Goal: Task Accomplishment & Management: Manage account settings

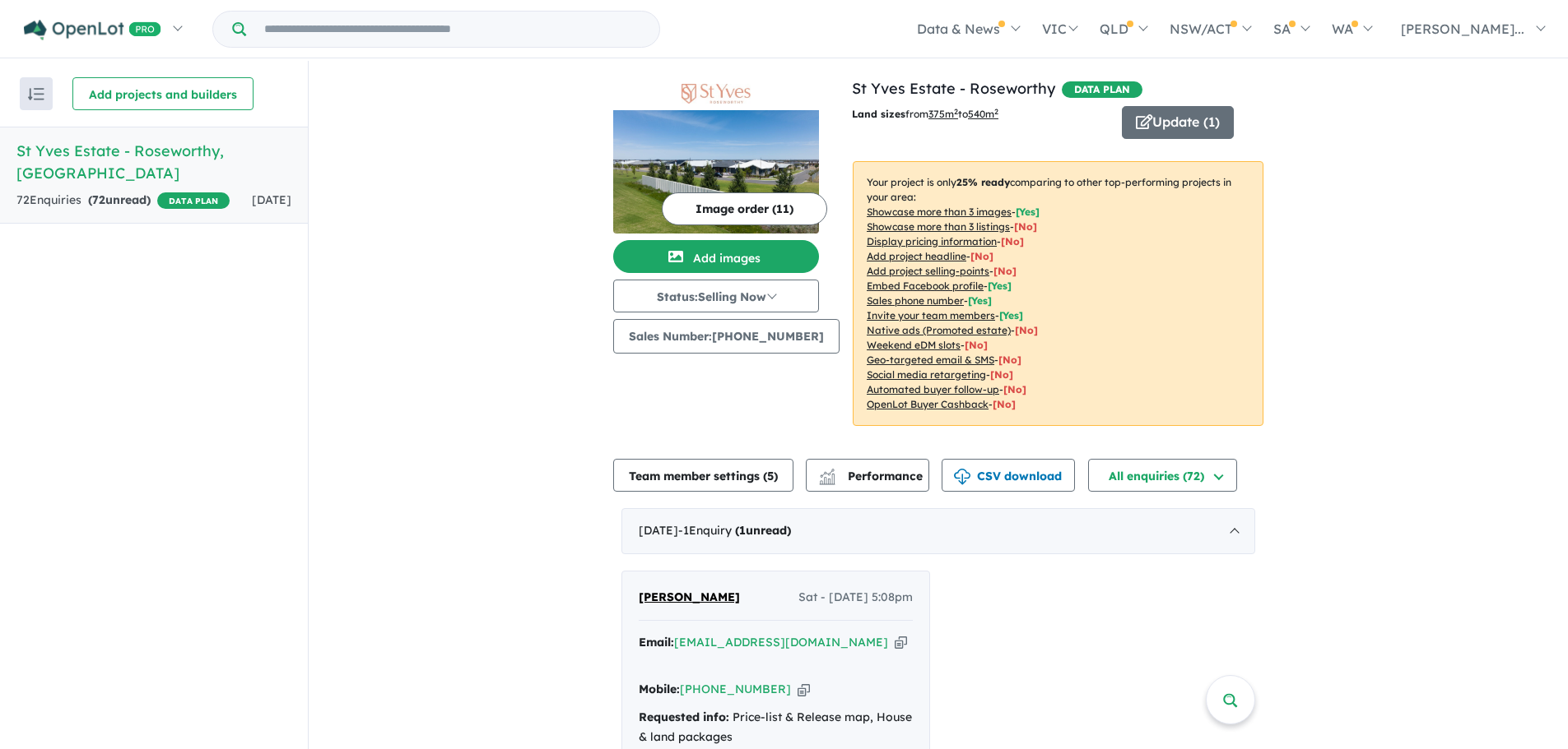
click at [1068, 92] on span "DATA PLAN" at bounding box center [1102, 89] width 81 height 16
click at [1121, 85] on span "DATA PLAN" at bounding box center [1102, 89] width 81 height 16
click at [1177, 119] on button "Update ( 1 )" at bounding box center [1177, 123] width 112 height 33
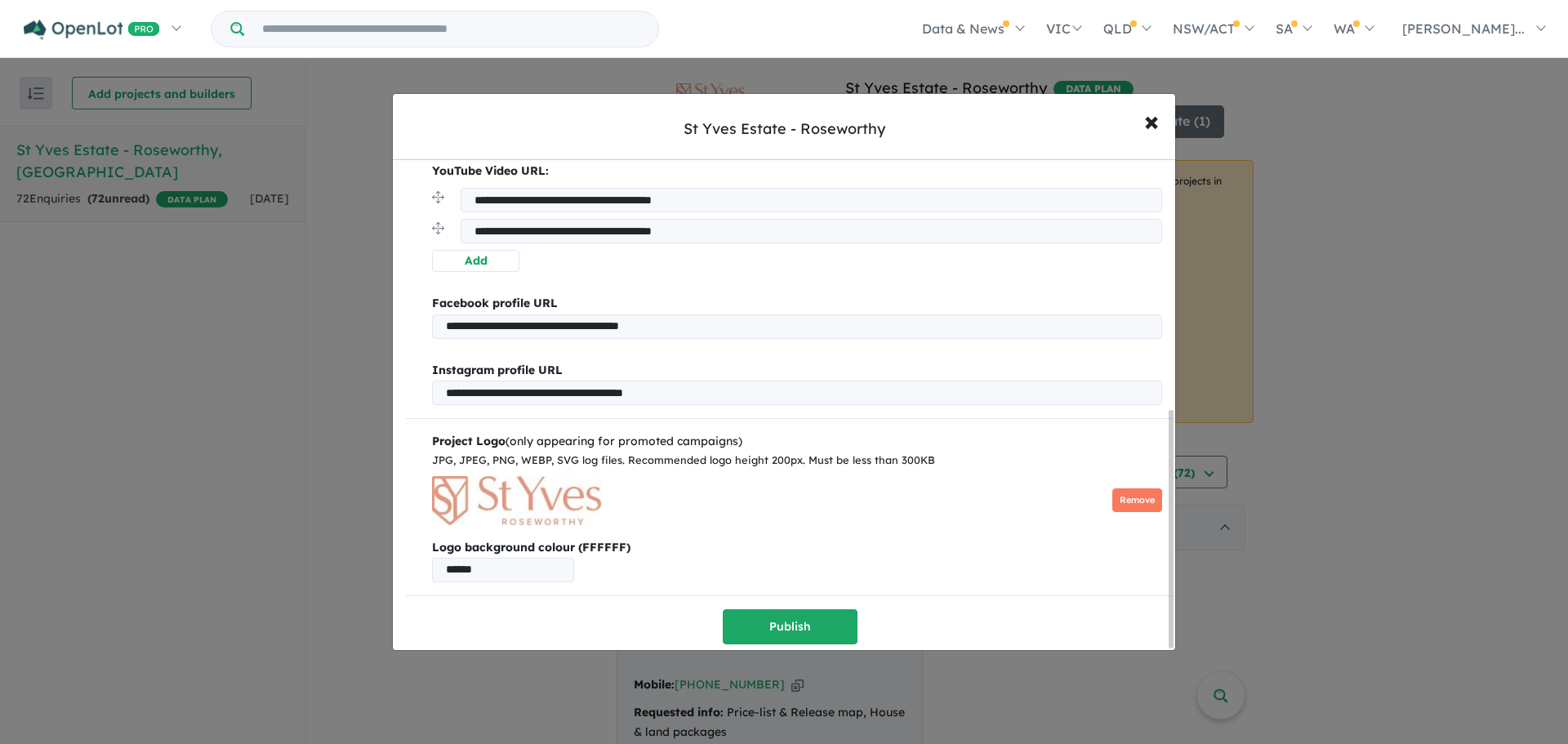
scroll to position [519, 0]
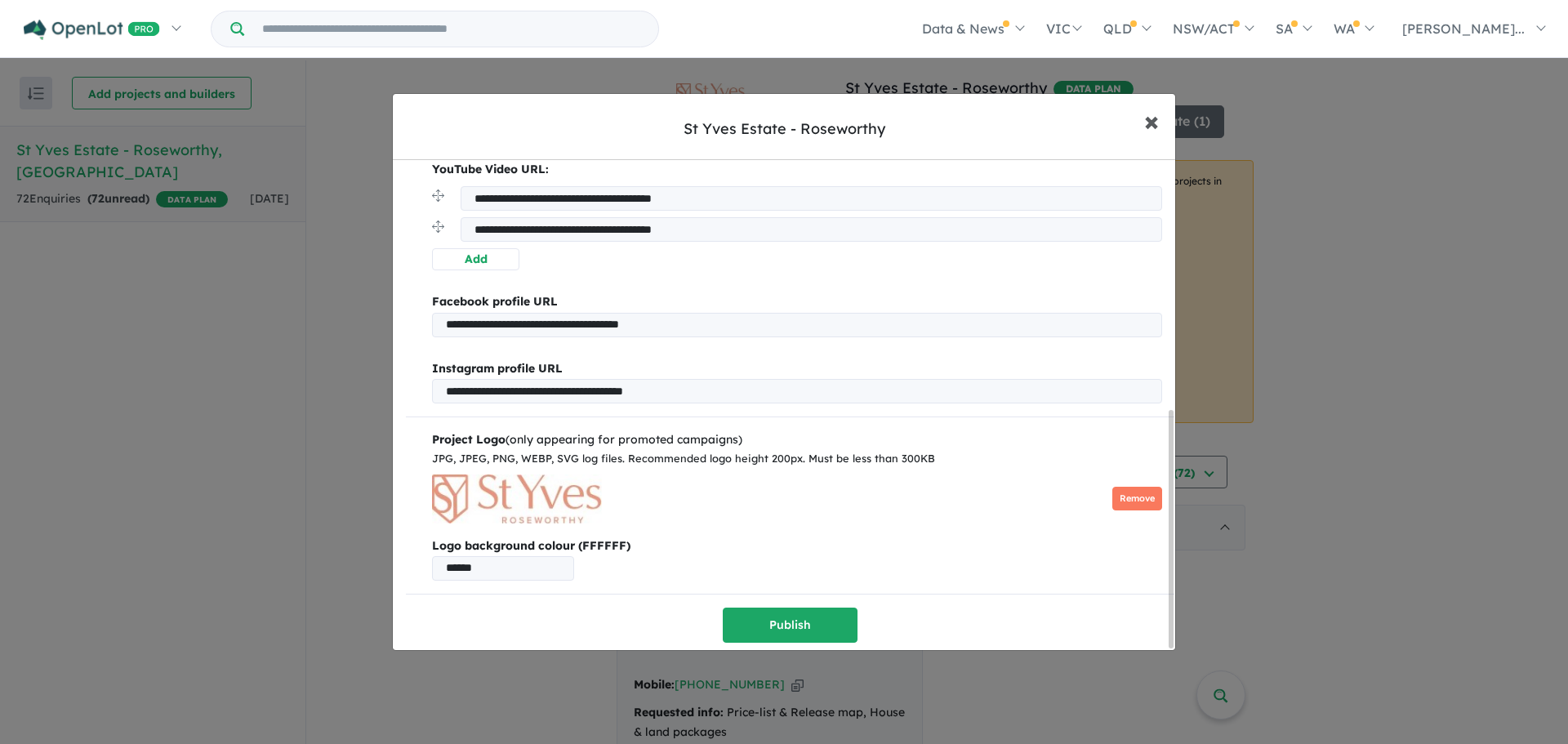
click at [1152, 123] on span "×" at bounding box center [1151, 120] width 14 height 35
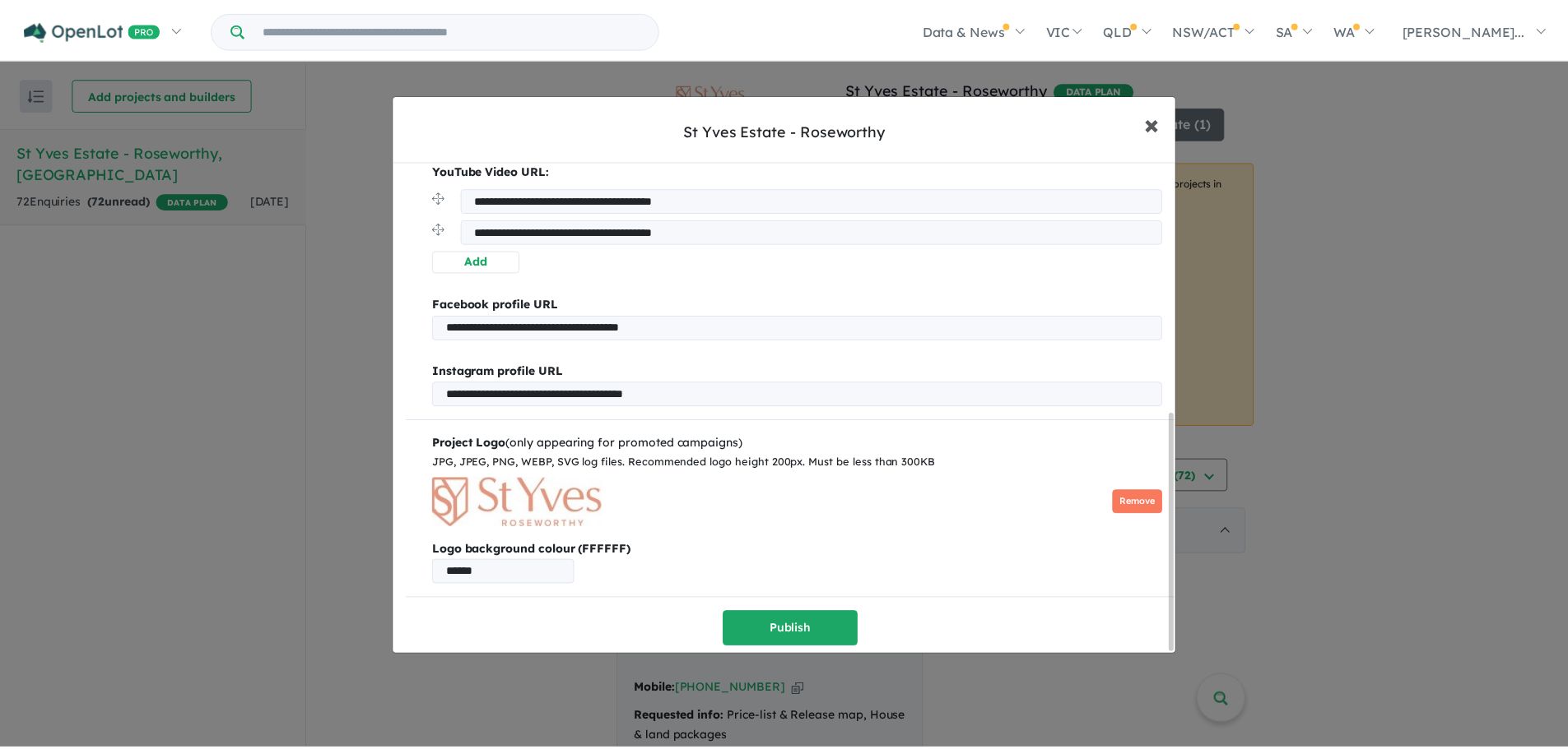
scroll to position [0, 0]
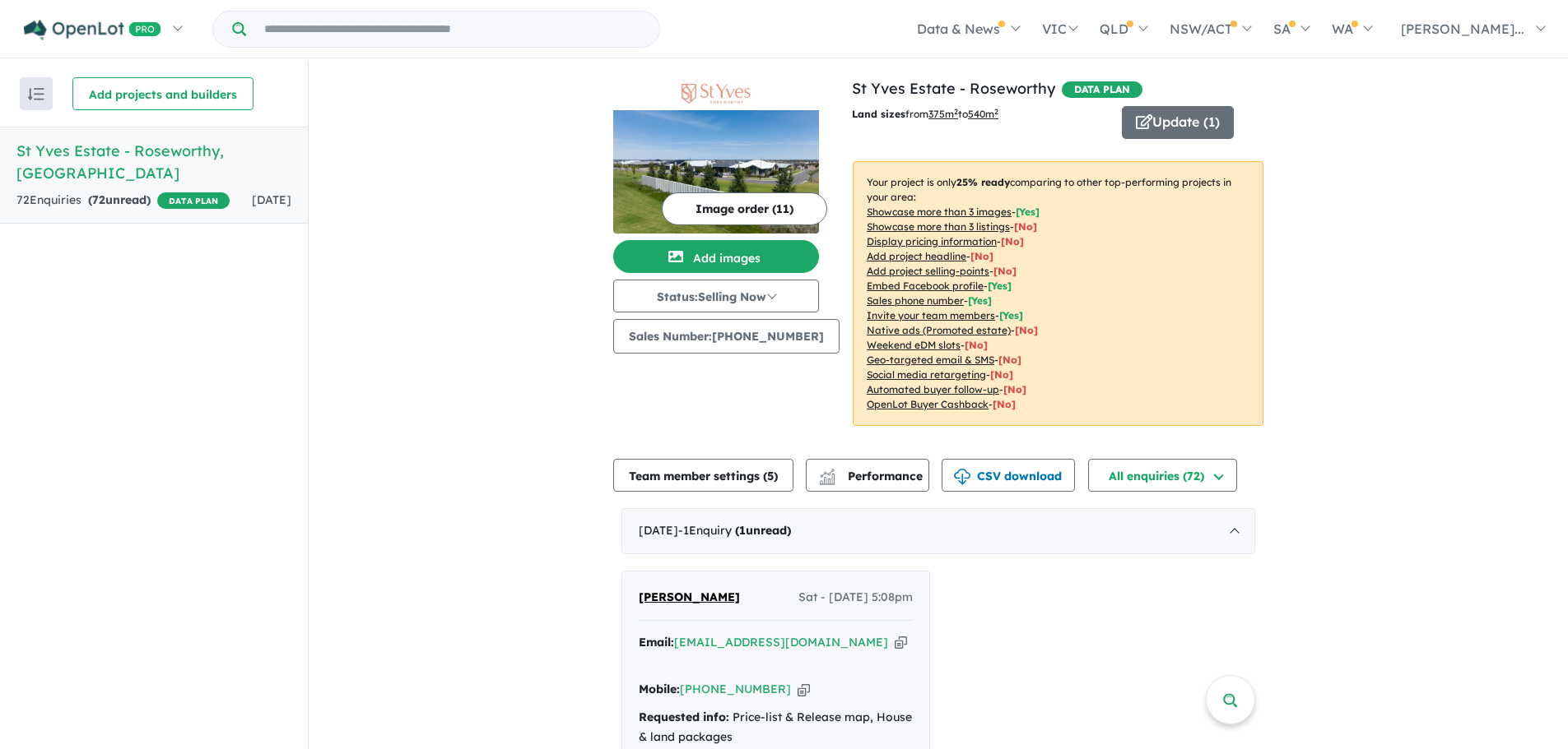
click at [39, 90] on img "button" at bounding box center [35, 94] width 16 height 12
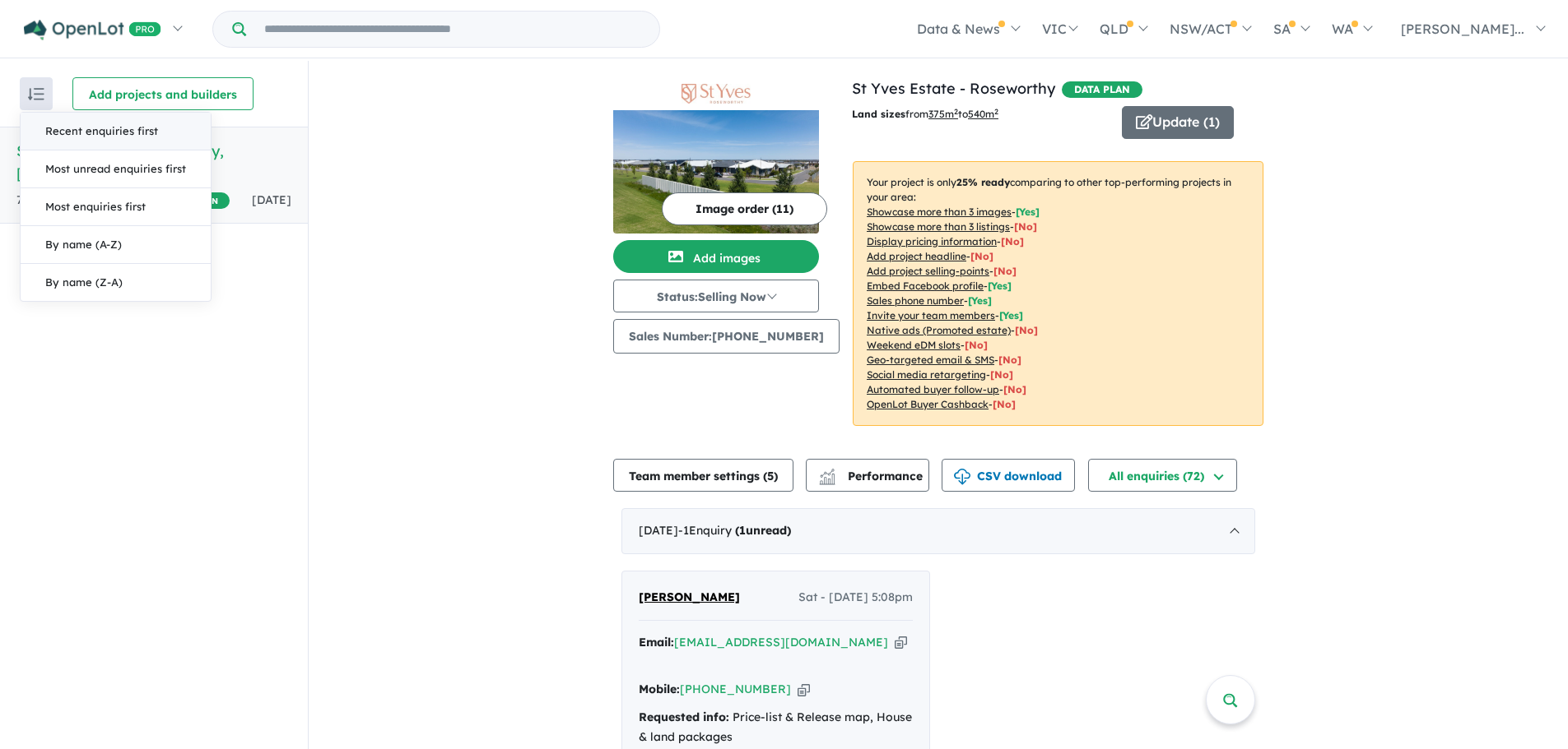
click at [39, 90] on img "button" at bounding box center [35, 94] width 16 height 12
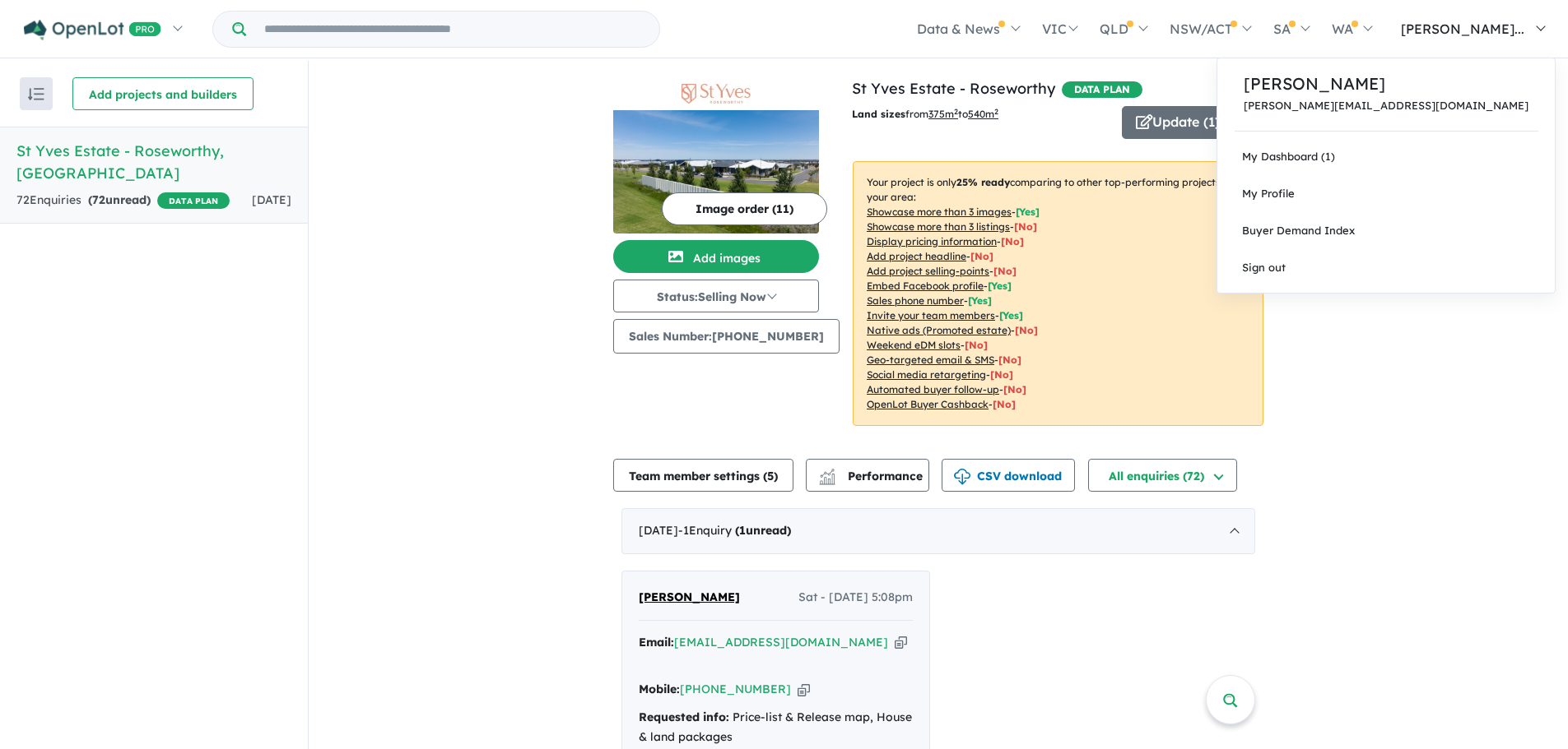
click at [1529, 24] on link "[PERSON_NAME]..." at bounding box center [1468, 29] width 173 height 57
click at [1294, 191] on span "My Profile" at bounding box center [1268, 193] width 53 height 13
click at [1376, 202] on link "My Profile" at bounding box center [1386, 193] width 337 height 37
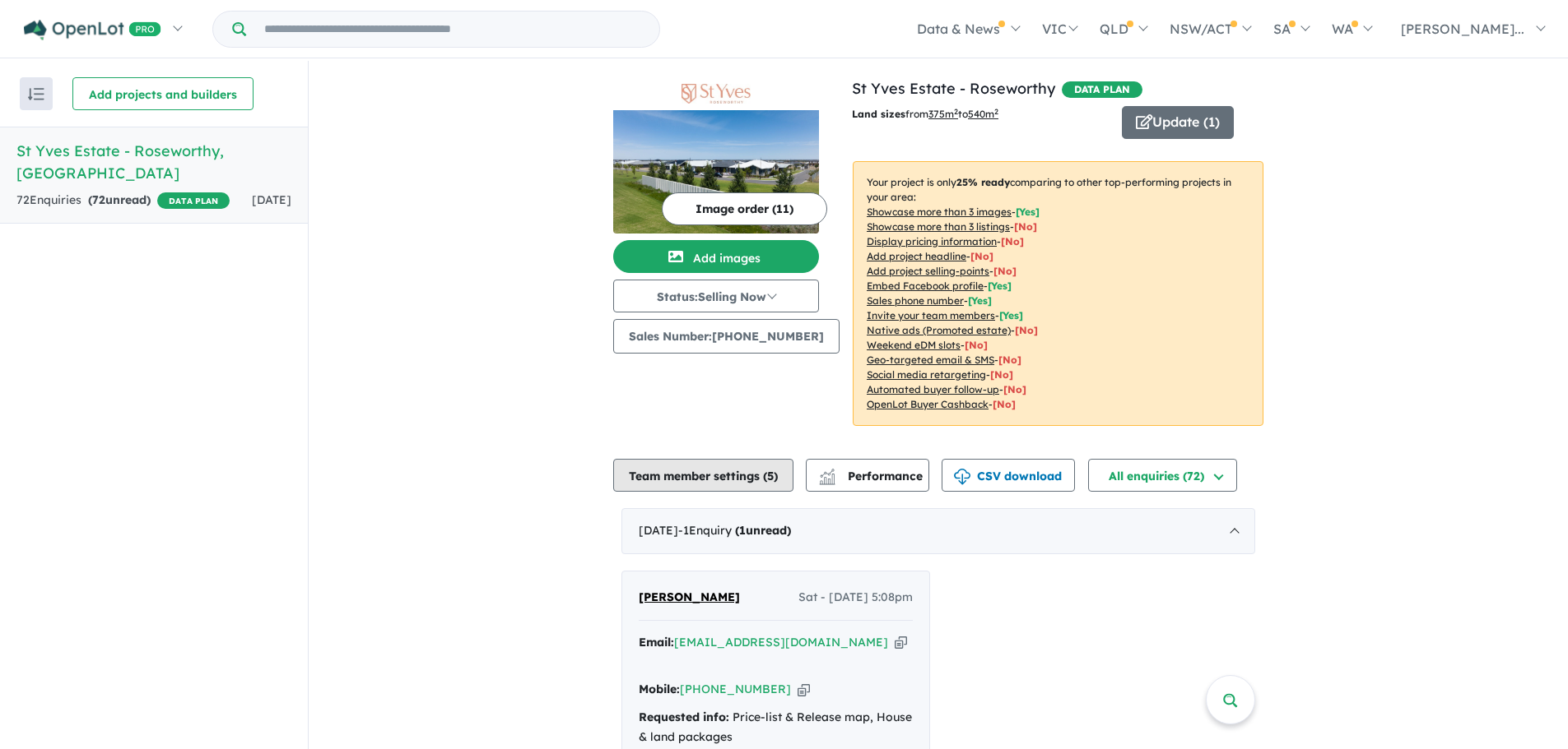
click at [708, 466] on button "Team member settings ( 5 )" at bounding box center [703, 475] width 180 height 33
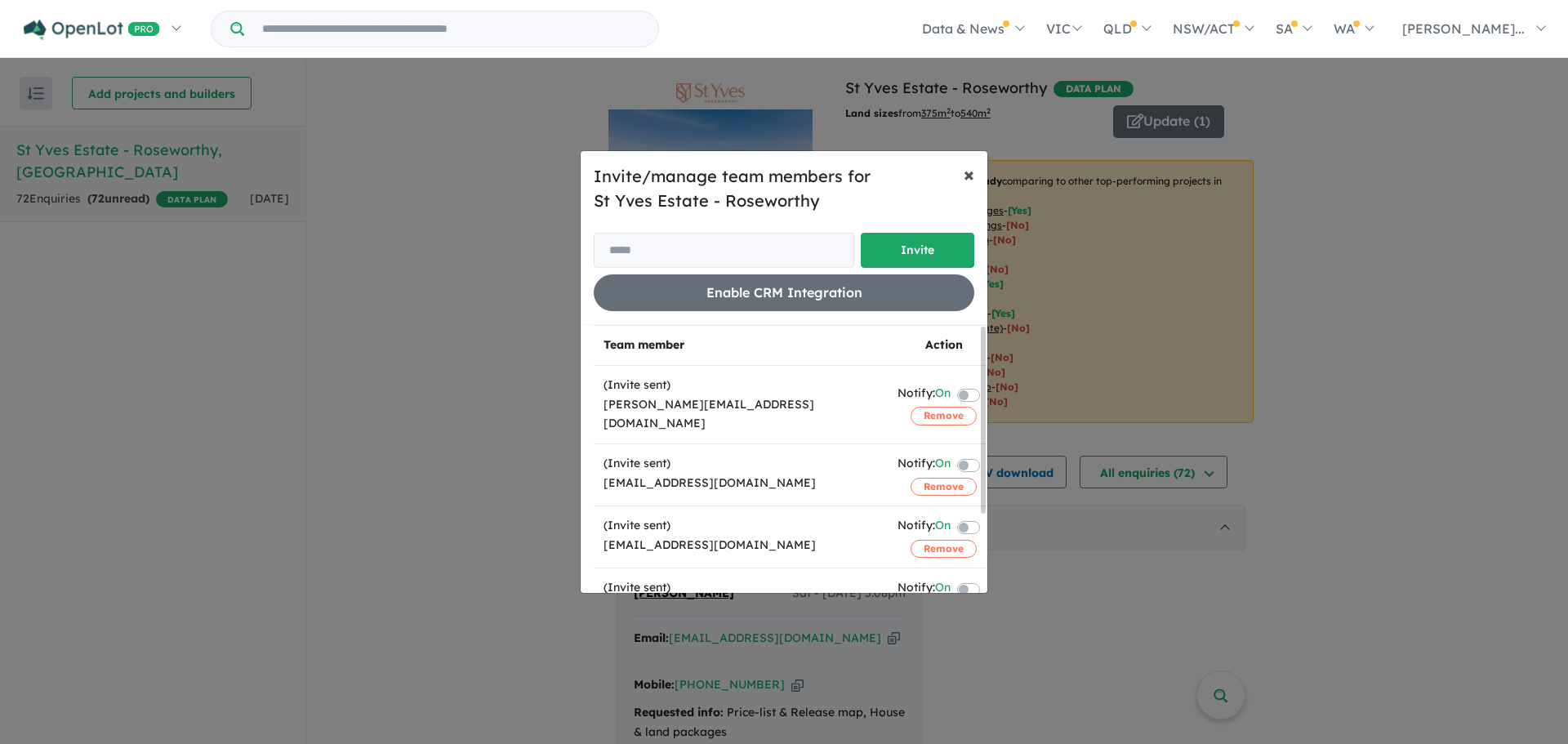
click at [967, 176] on span "×" at bounding box center [969, 174] width 10 height 25
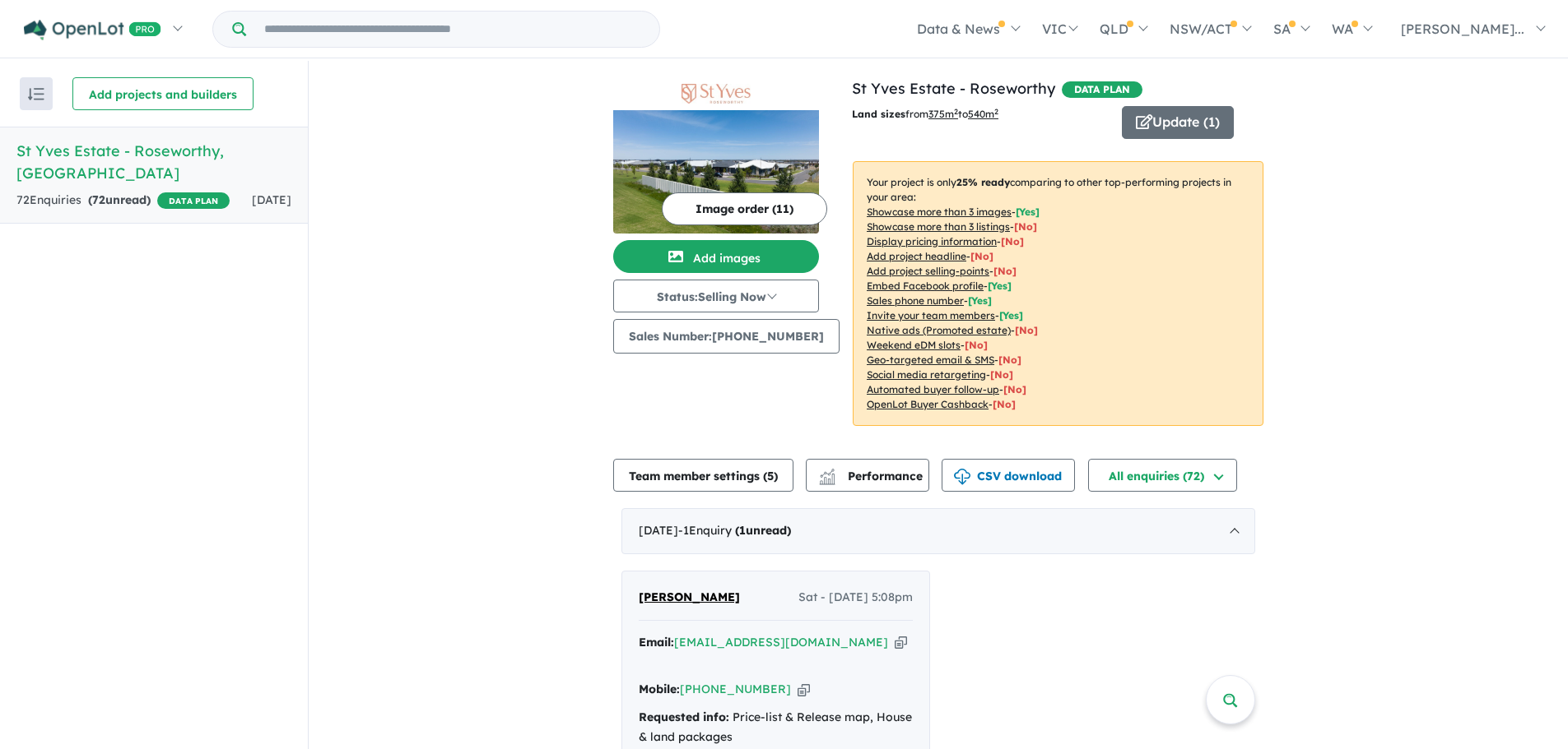
click at [929, 343] on u "Weekend eDM slots" at bounding box center [913, 345] width 94 height 12
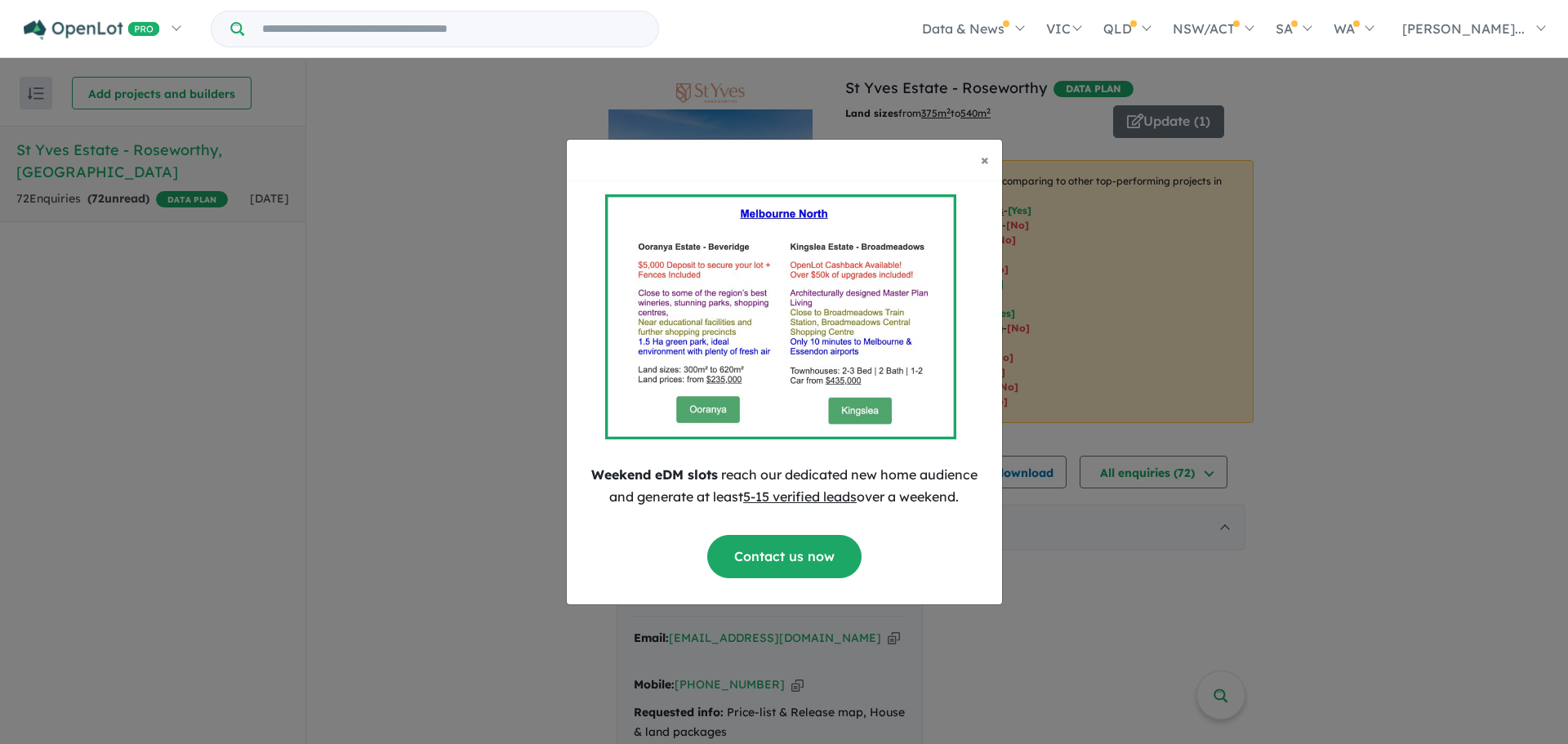
click at [803, 384] on img at bounding box center [780, 317] width 351 height 245
click at [982, 165] on span "×" at bounding box center [985, 160] width 9 height 19
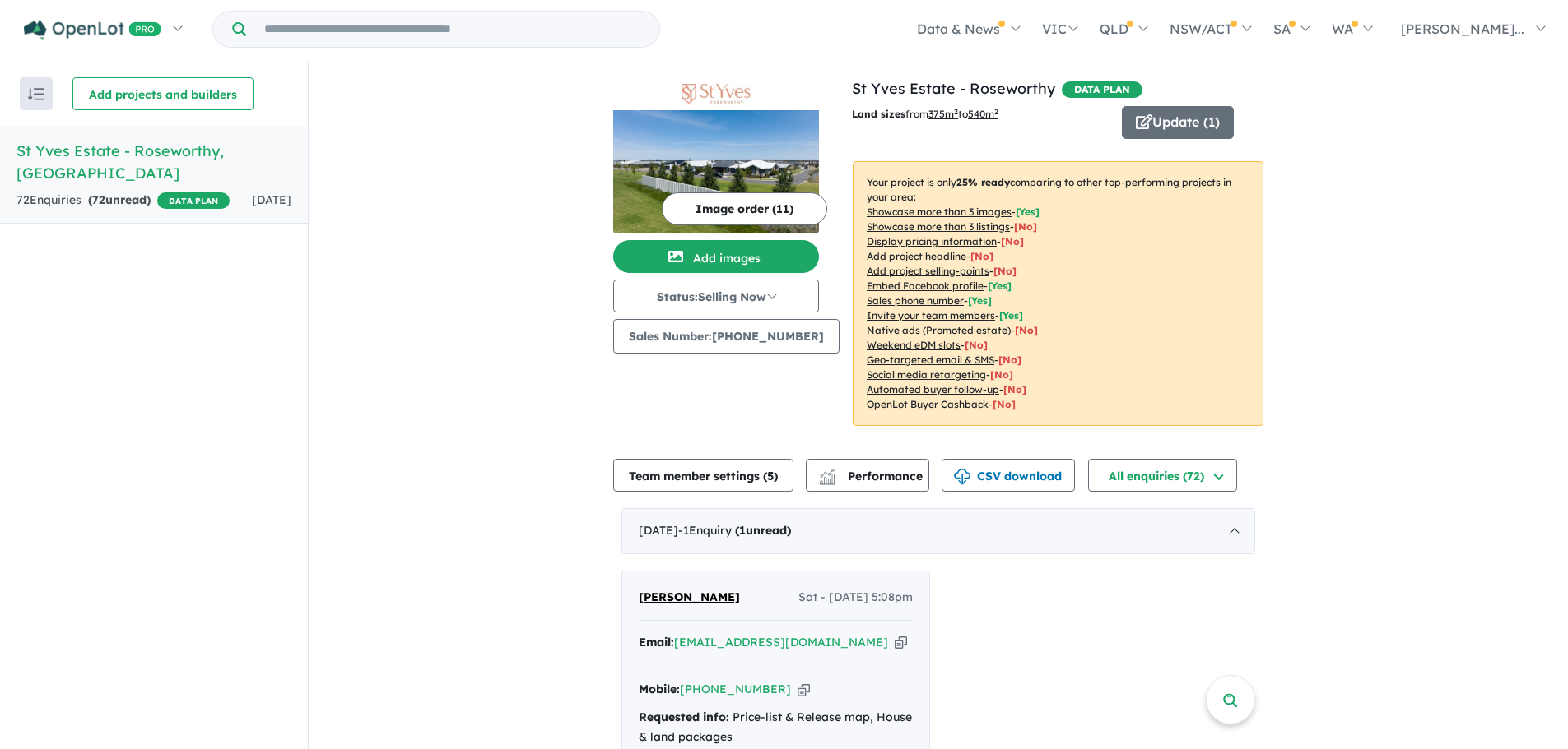
click at [957, 361] on u "Geo-targeted email & SMS" at bounding box center [930, 359] width 127 height 12
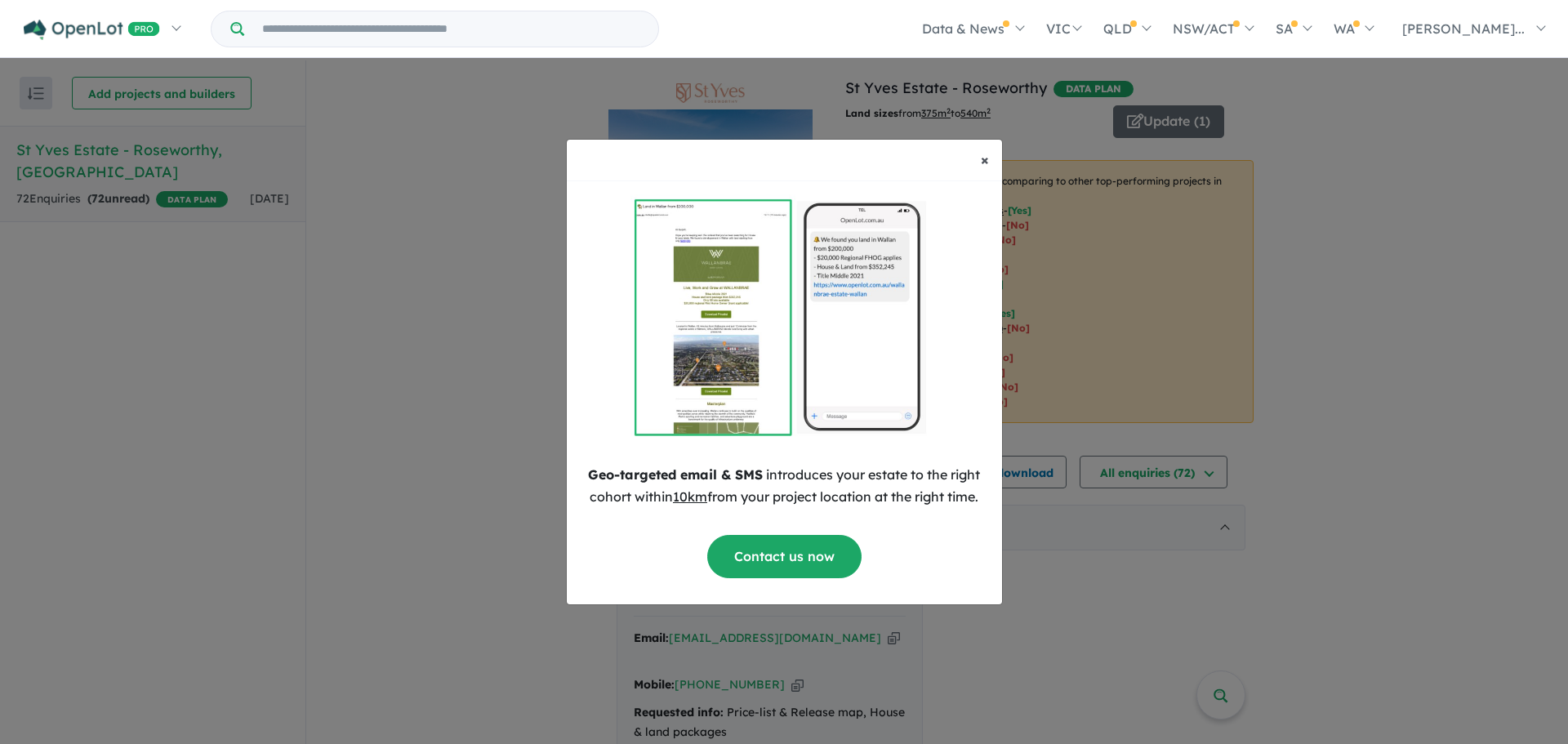
click at [985, 170] on button "× Close" at bounding box center [985, 160] width 34 height 41
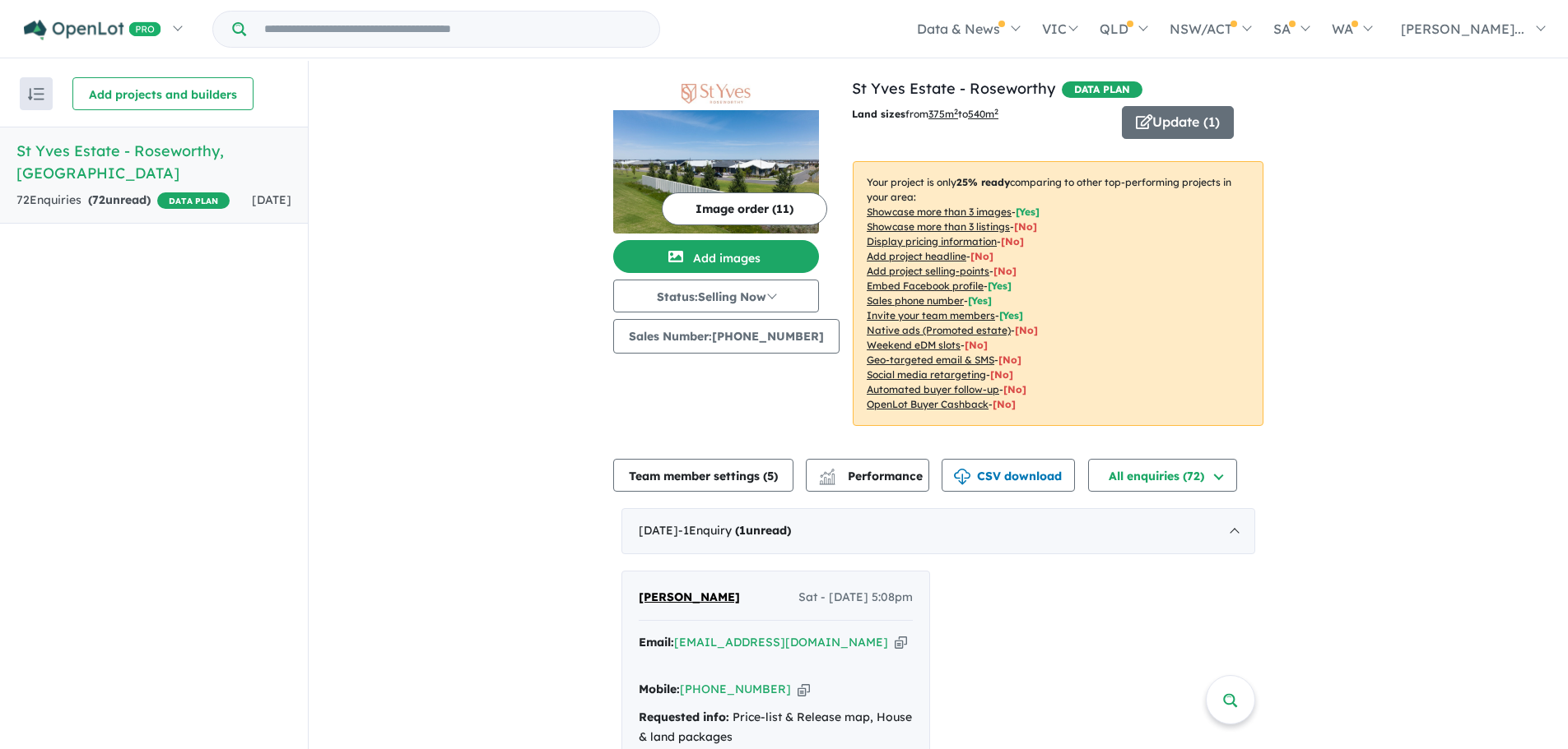
click at [917, 253] on u "Add project headline" at bounding box center [916, 256] width 100 height 12
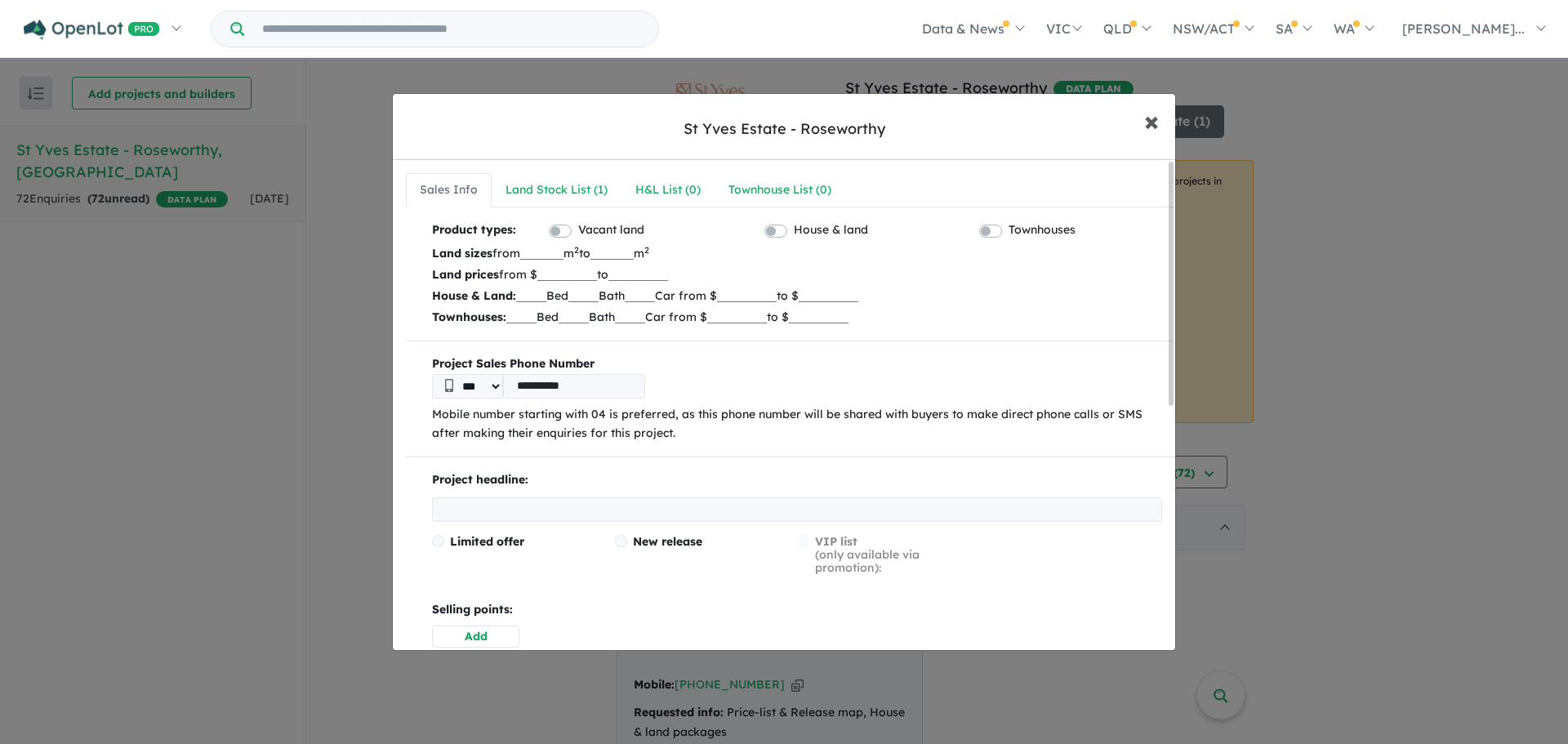
click at [1145, 119] on span "×" at bounding box center [1151, 120] width 14 height 35
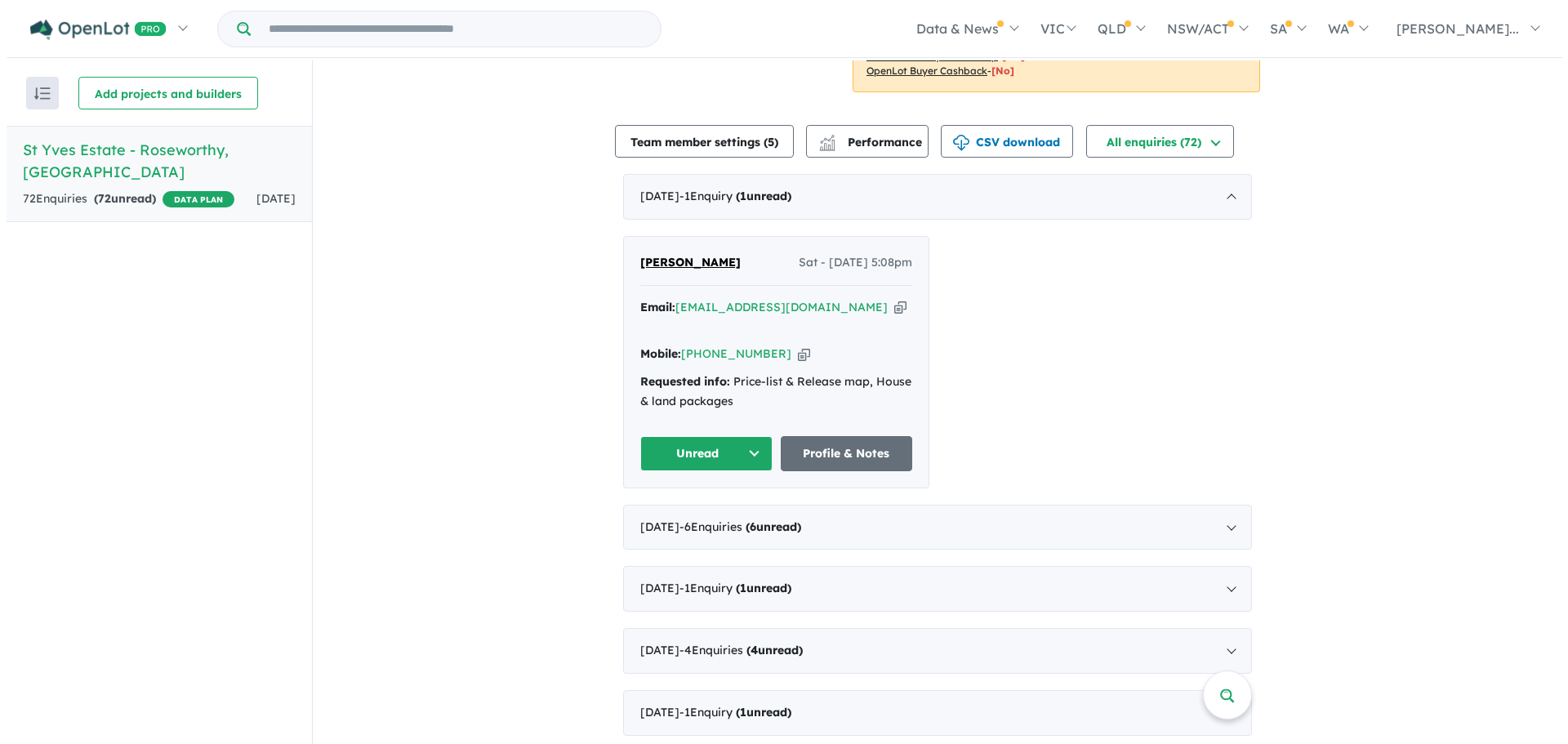
scroll to position [326, 0]
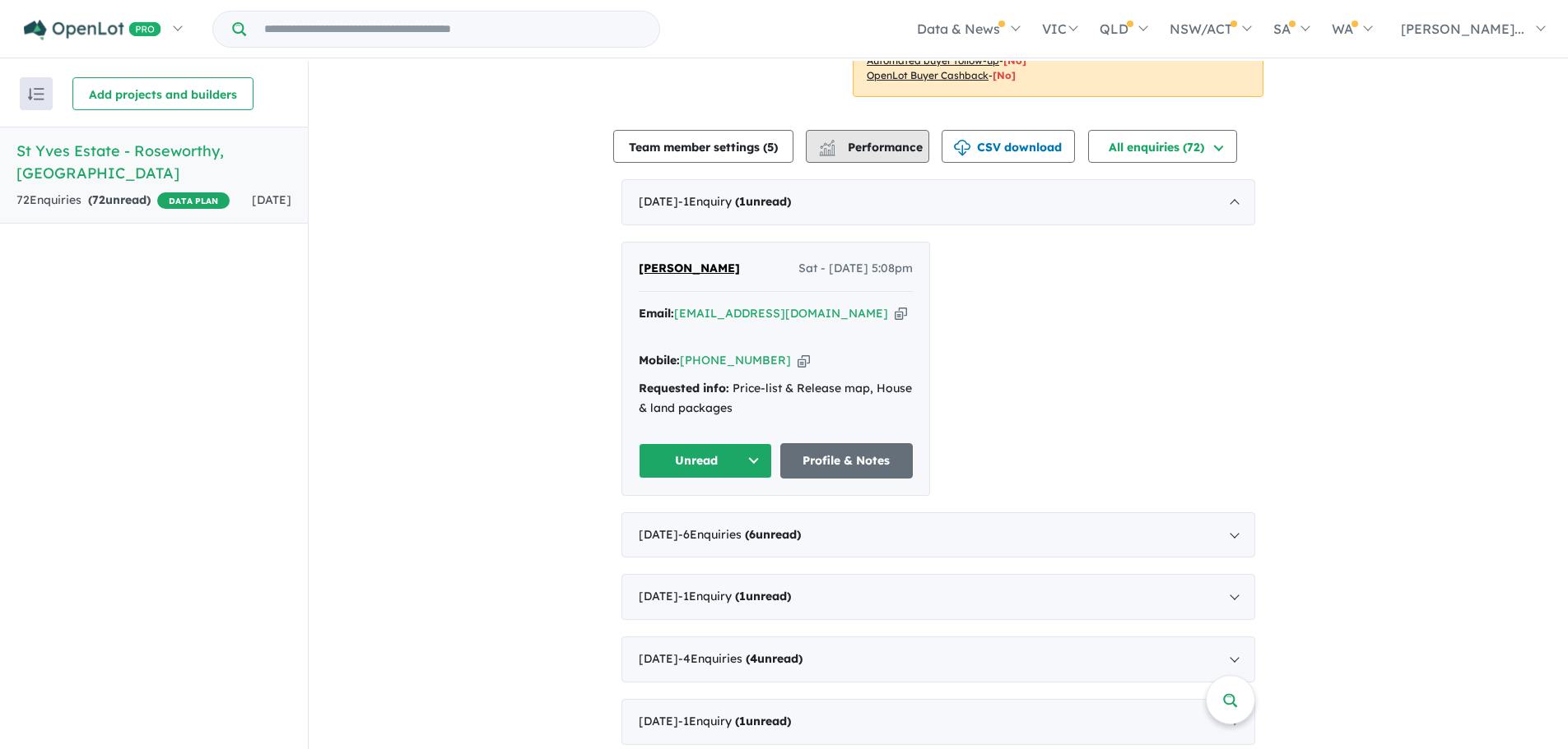
click at [905, 130] on button "Performance" at bounding box center [867, 147] width 124 height 33
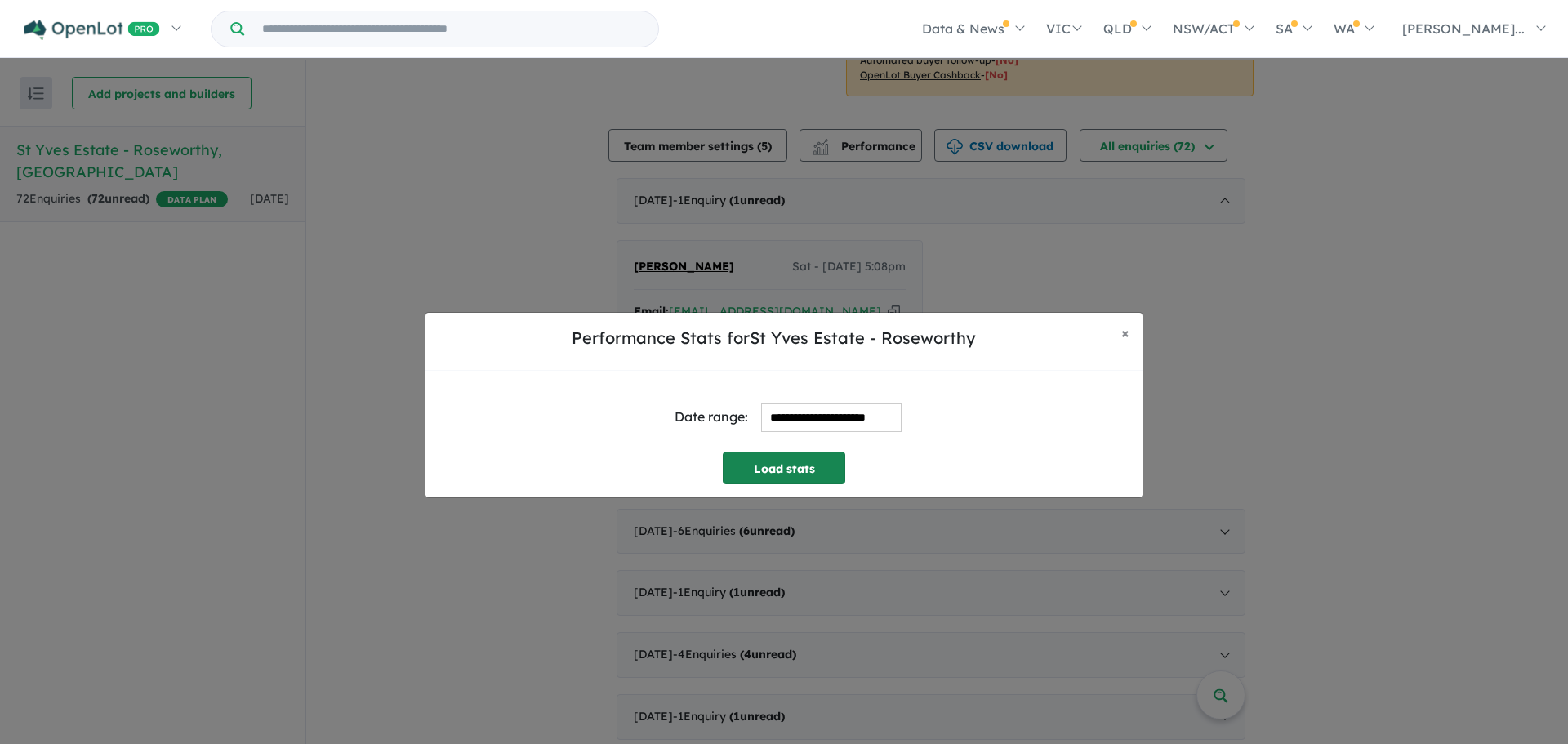
click at [817, 474] on button "Load stats" at bounding box center [784, 468] width 123 height 32
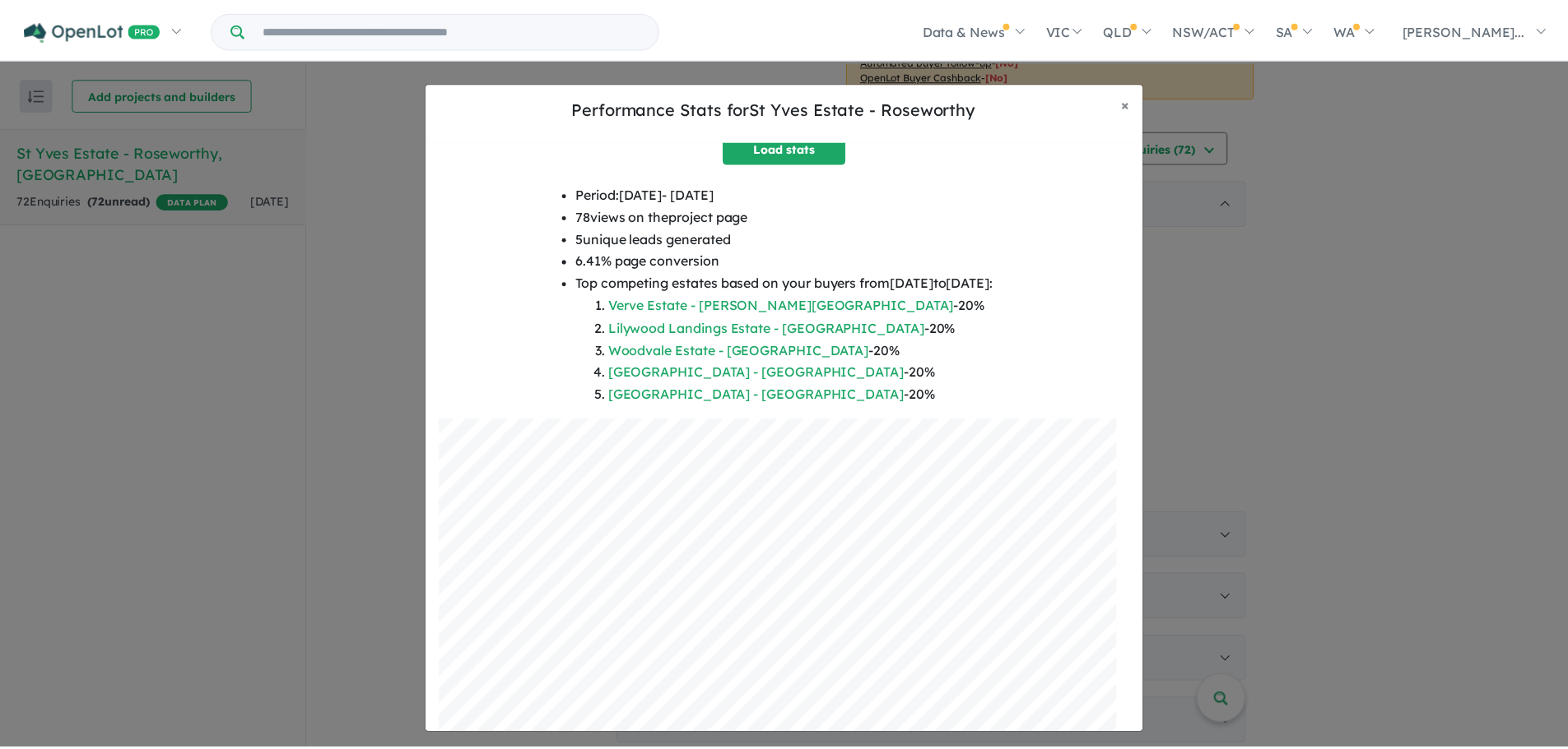
scroll to position [131, 0]
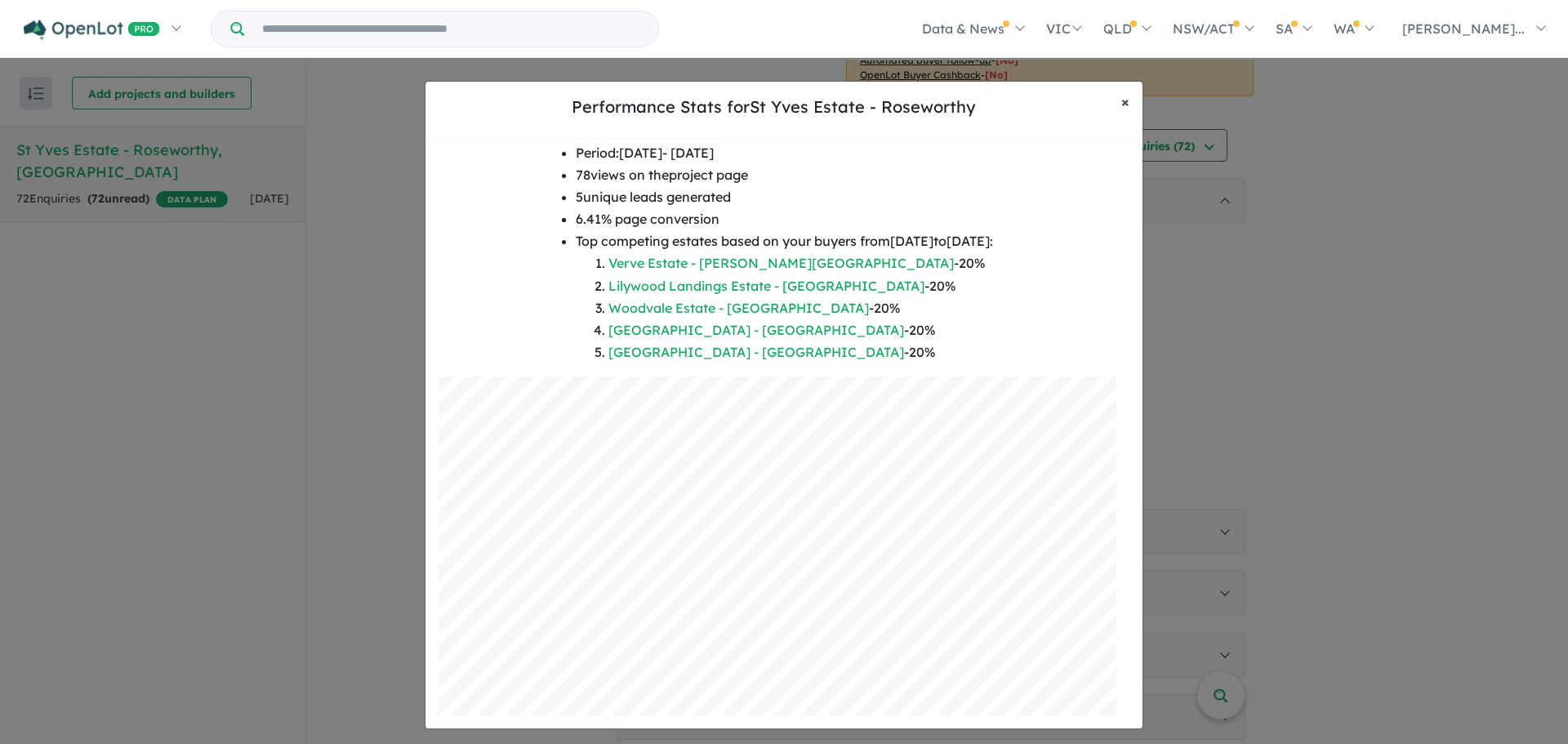
click at [1130, 95] on button "× Close" at bounding box center [1126, 102] width 34 height 41
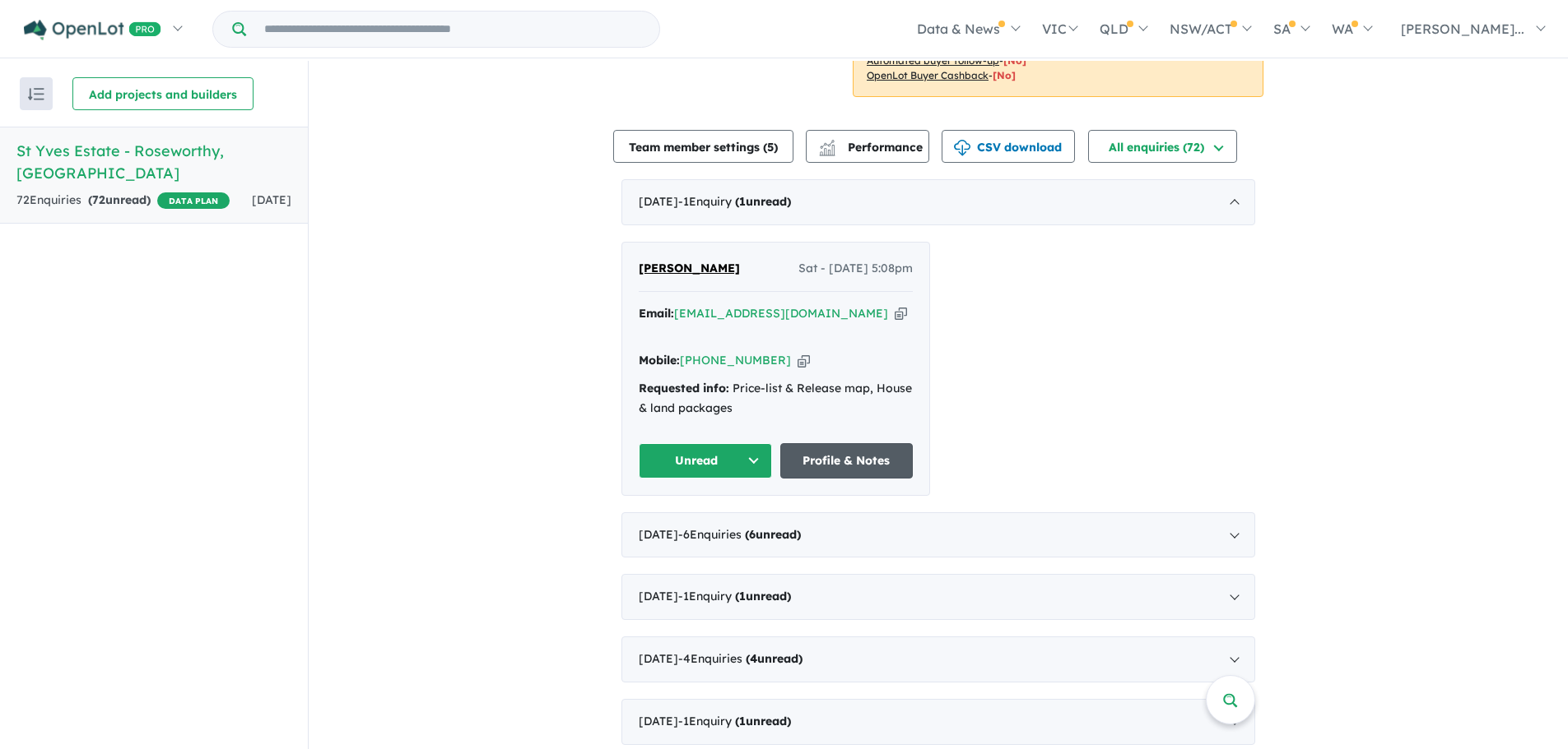
click at [857, 443] on link "Profile & Notes" at bounding box center [846, 461] width 133 height 35
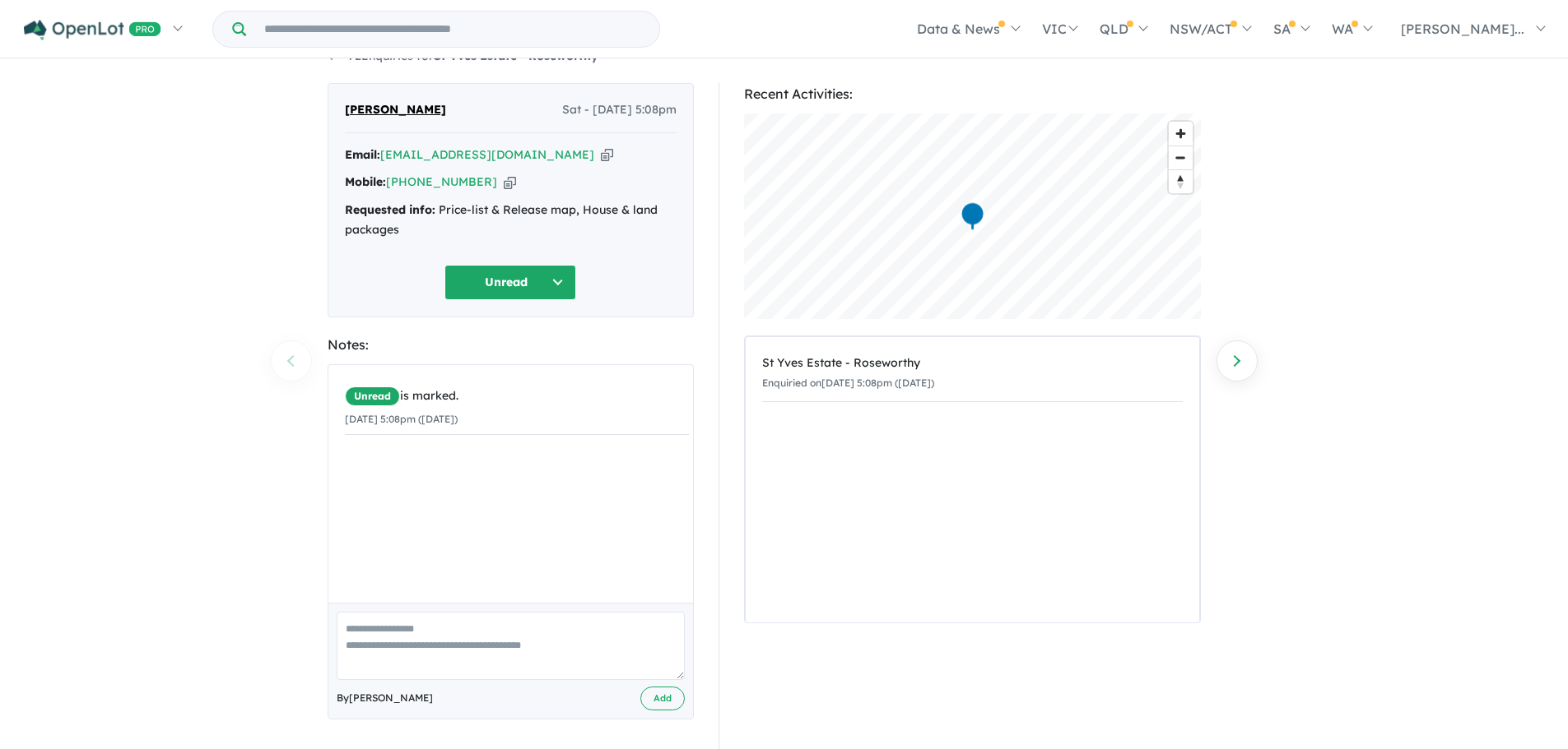
scroll to position [34, 0]
click at [518, 270] on button "Unread" at bounding box center [510, 279] width 131 height 35
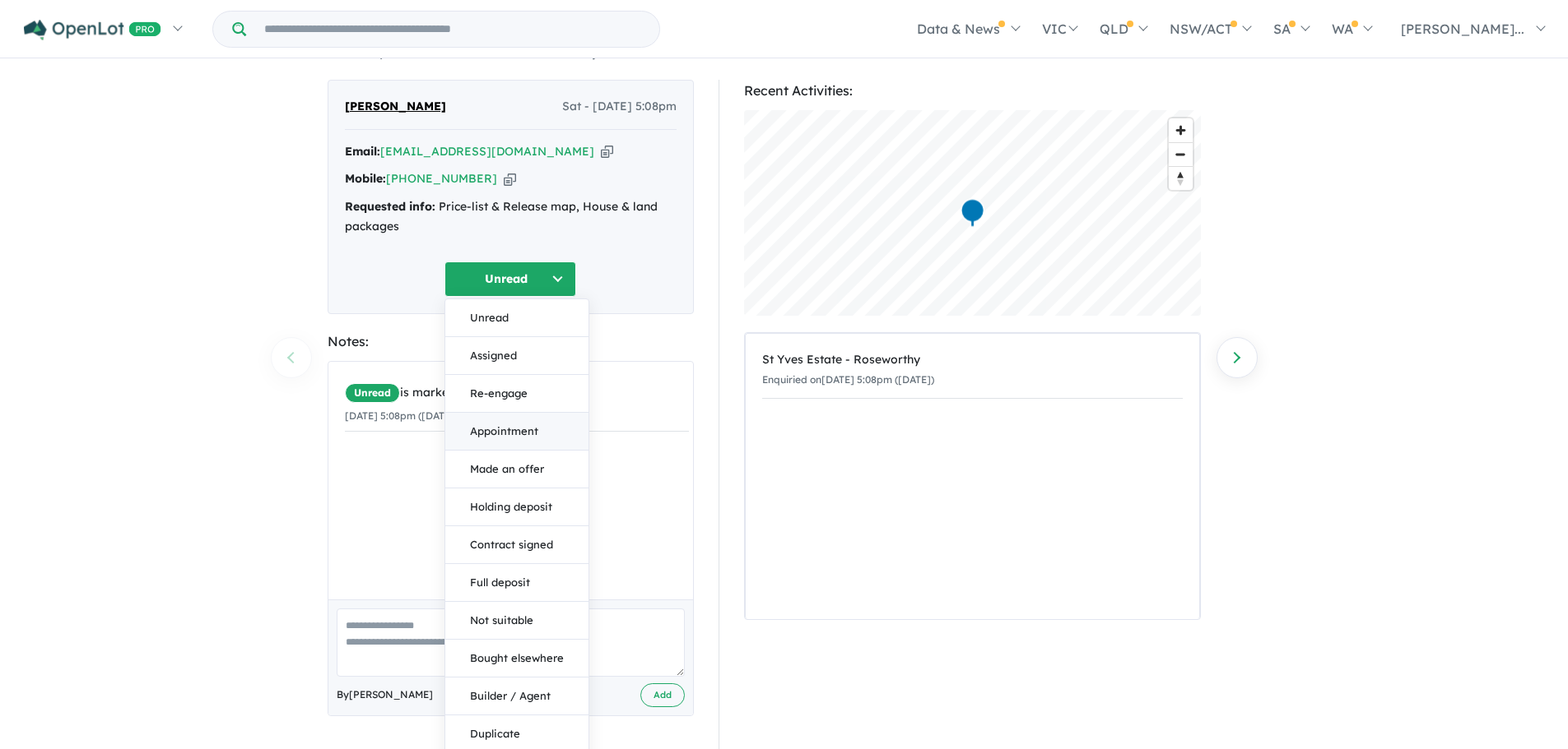
scroll to position [76, 0]
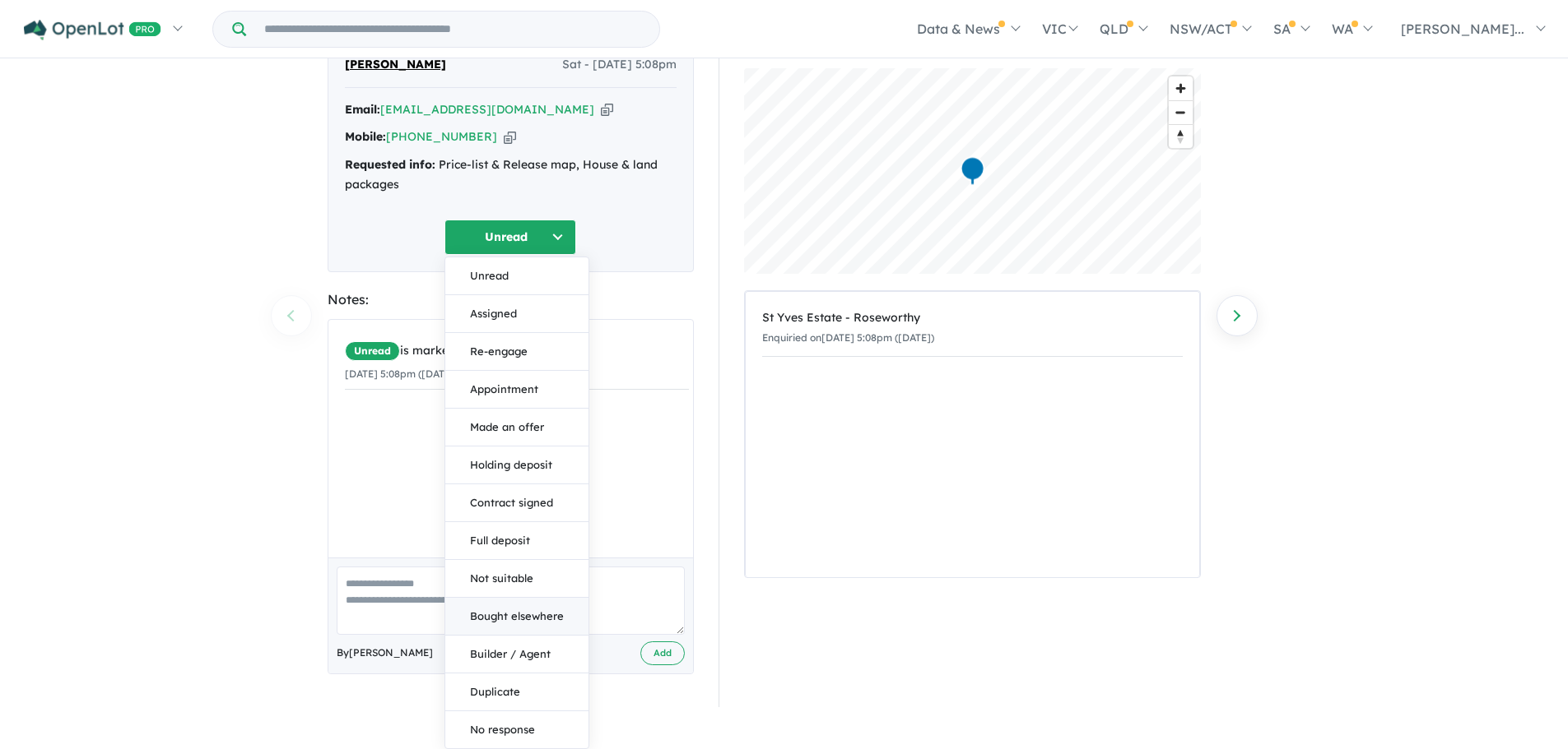
click at [563, 611] on button "Bought elsewhere" at bounding box center [516, 616] width 143 height 37
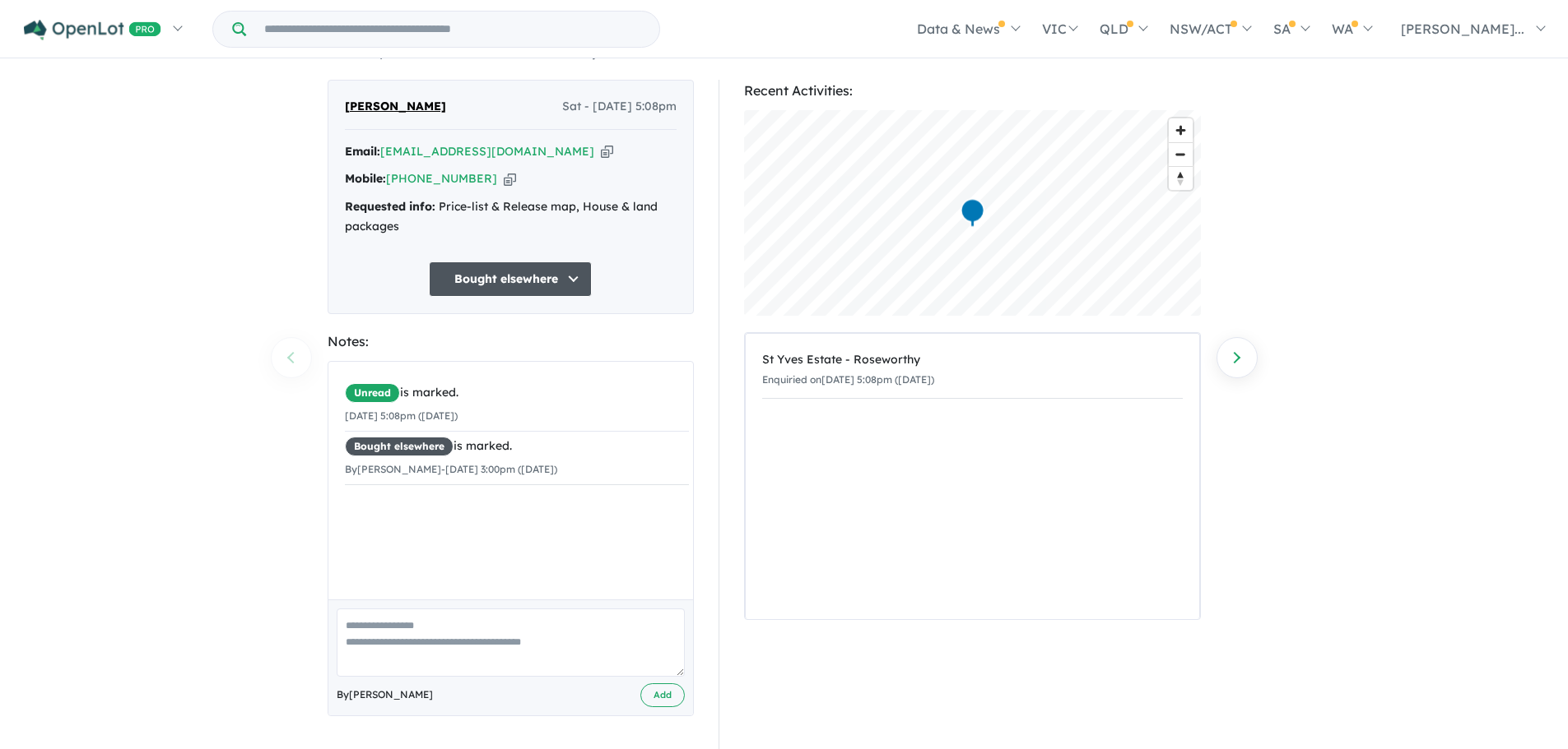
click at [293, 353] on div "72 Enquiries for St Yves Estate - Roseworthy Previous enquiry Next enquiry Erin…" at bounding box center [784, 372] width 1568 height 691
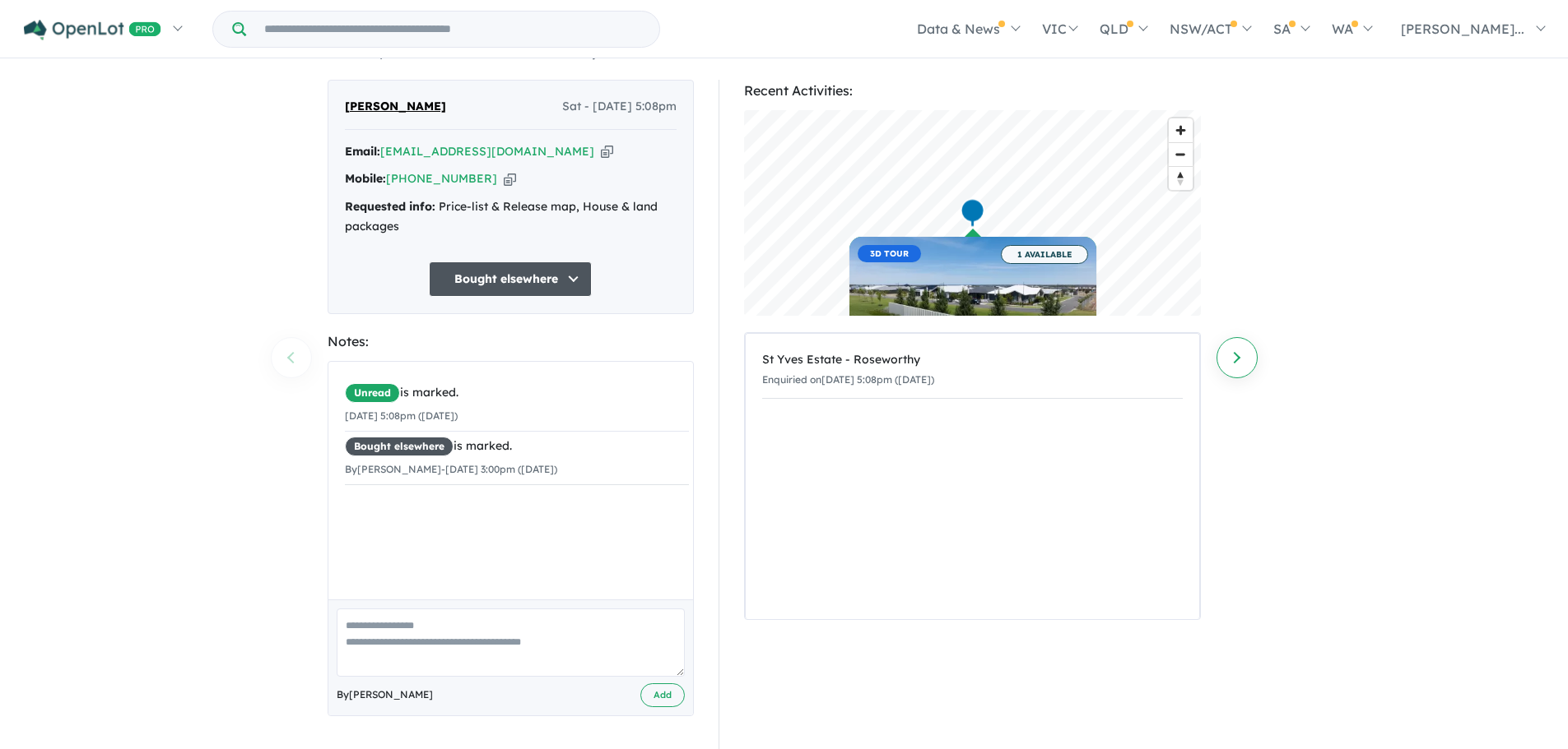
click at [1236, 343] on link "Next enquiry" at bounding box center [1236, 357] width 41 height 41
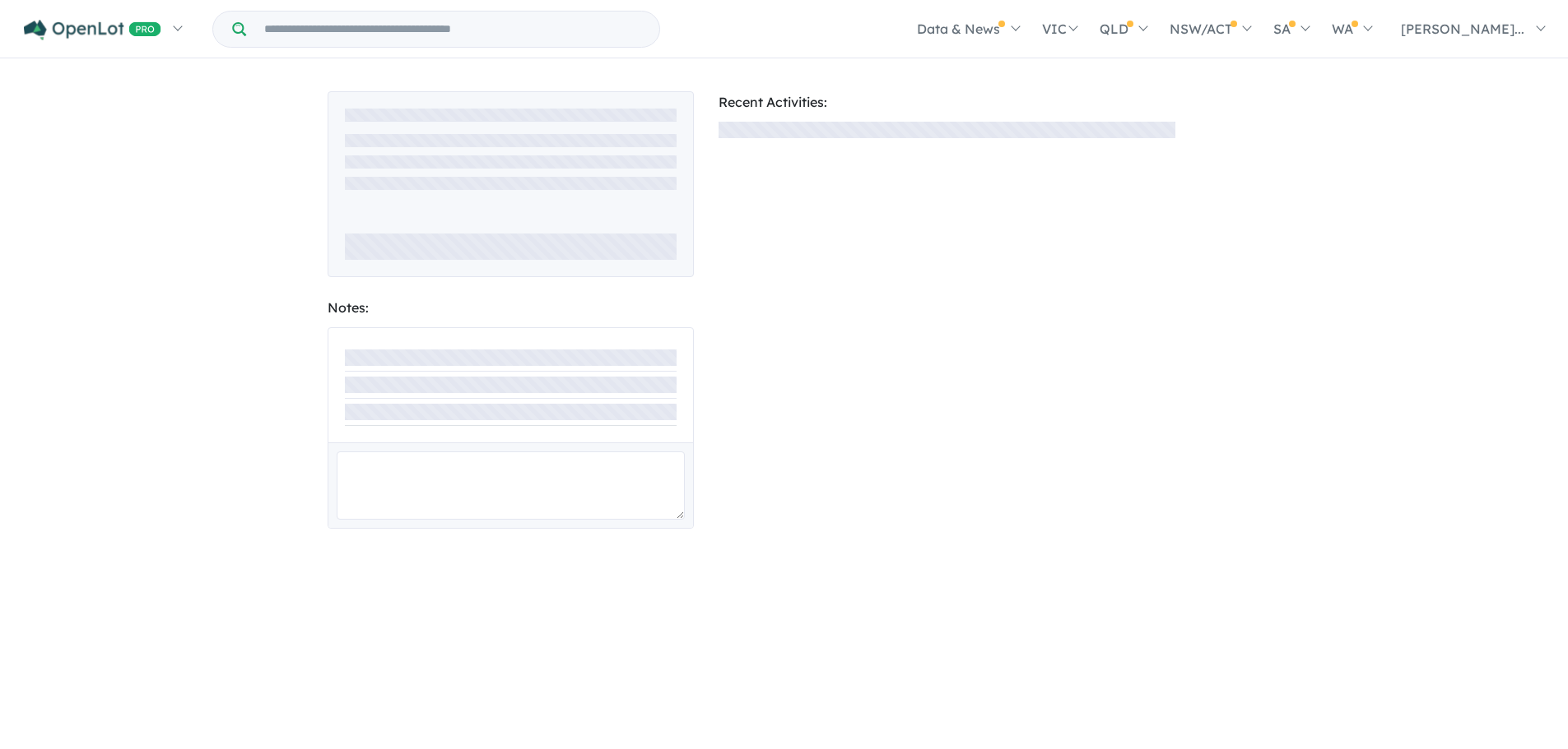
scroll to position [14, 0]
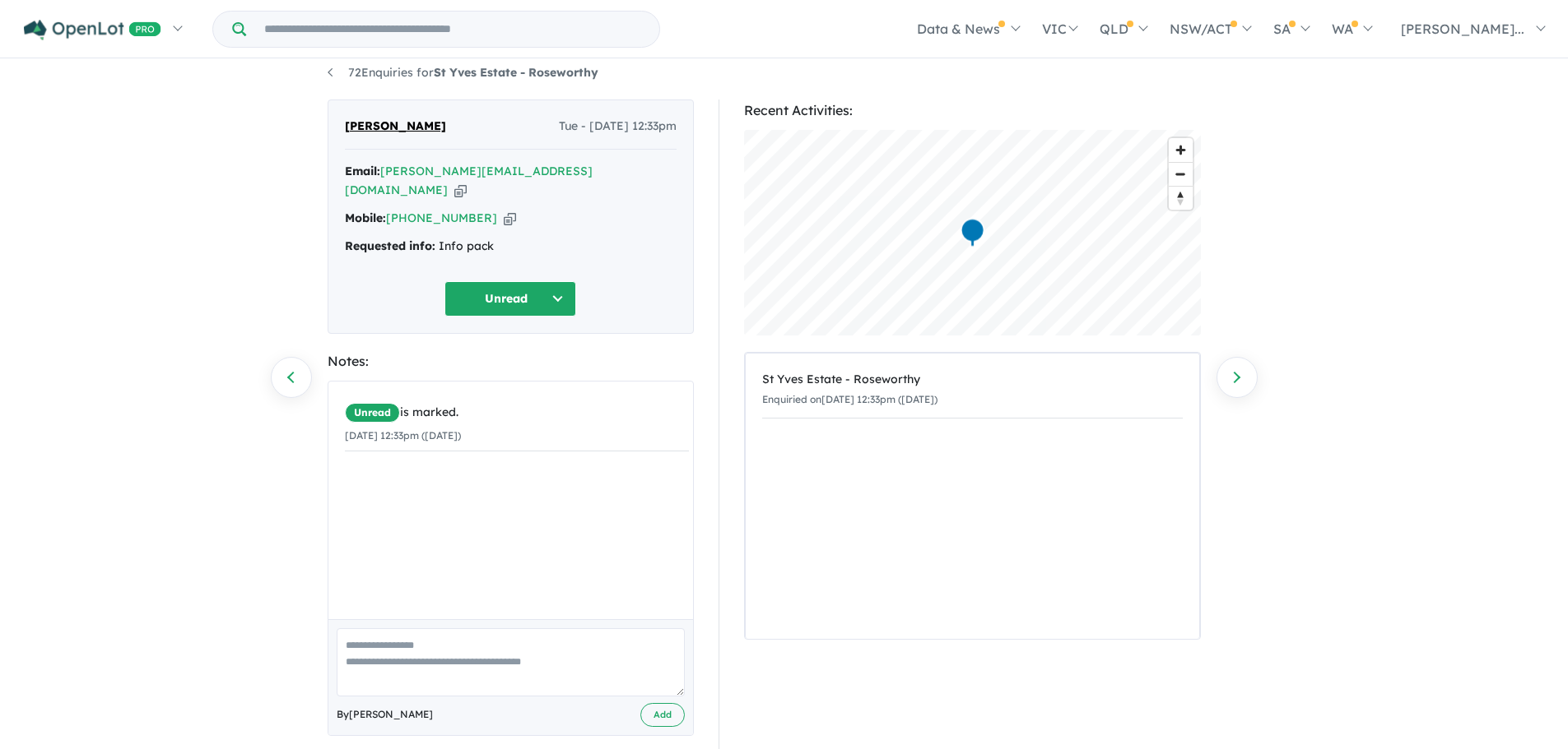
click at [542, 282] on button "Unread" at bounding box center [510, 299] width 131 height 35
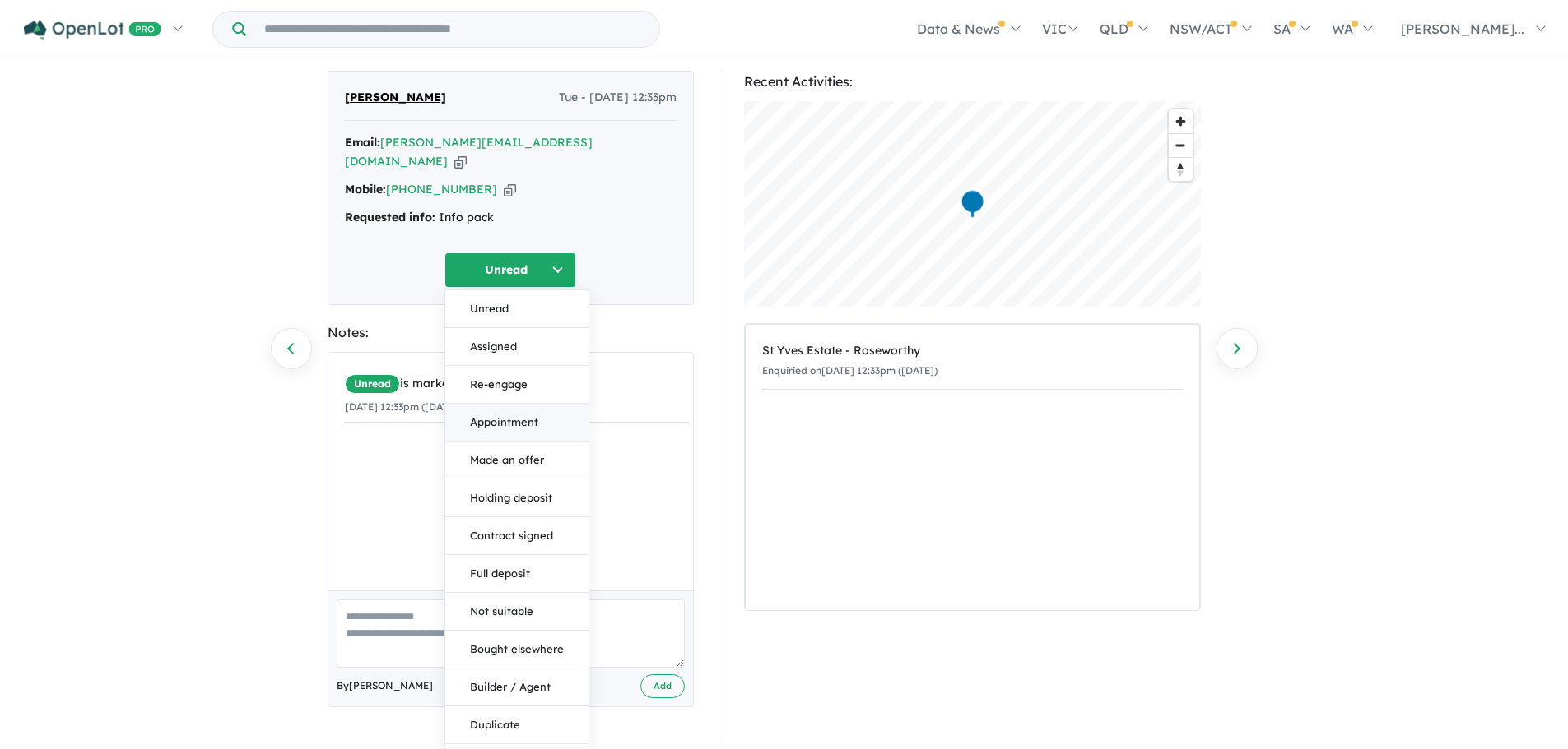
scroll to position [56, 0]
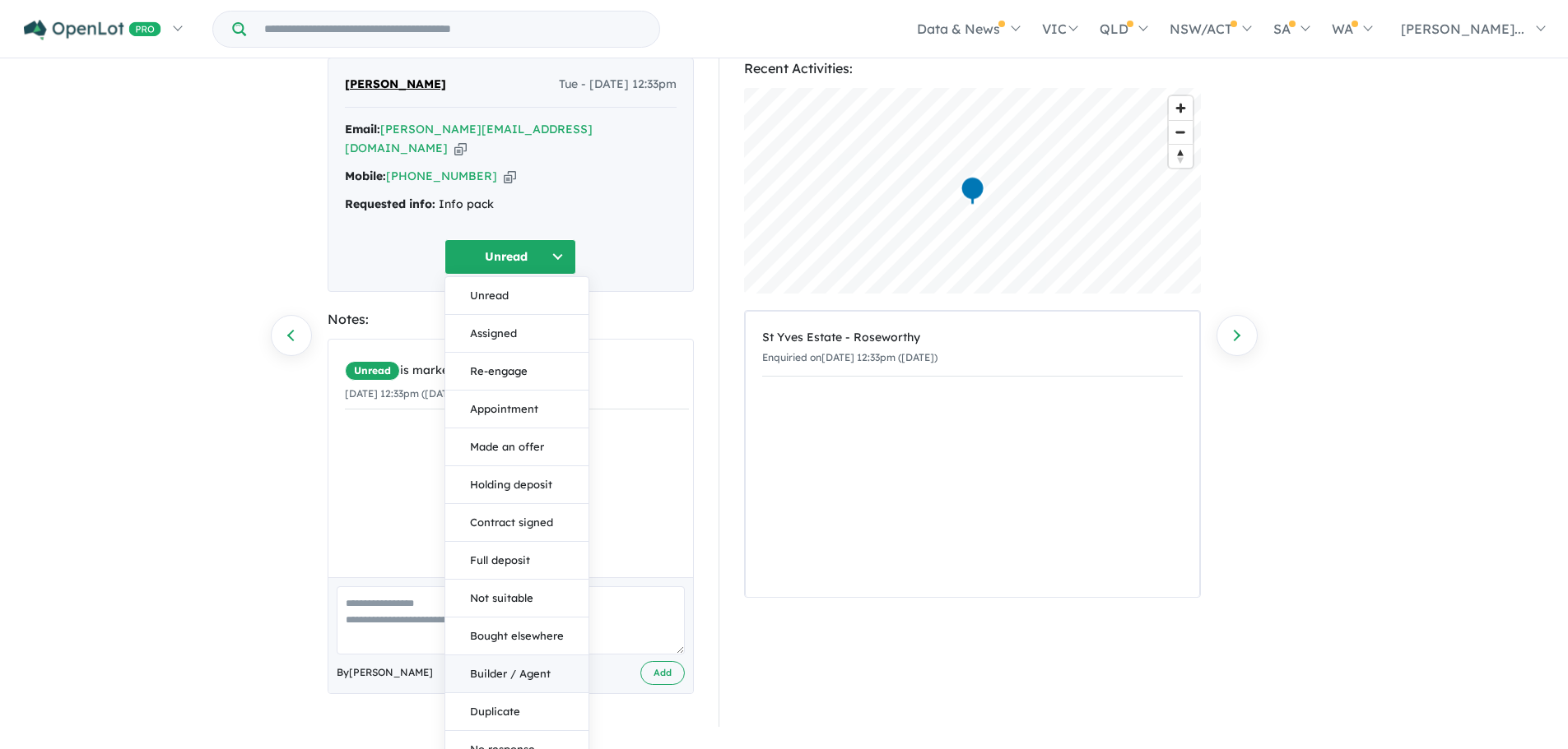
click at [542, 655] on button "Builder / Agent" at bounding box center [516, 673] width 143 height 37
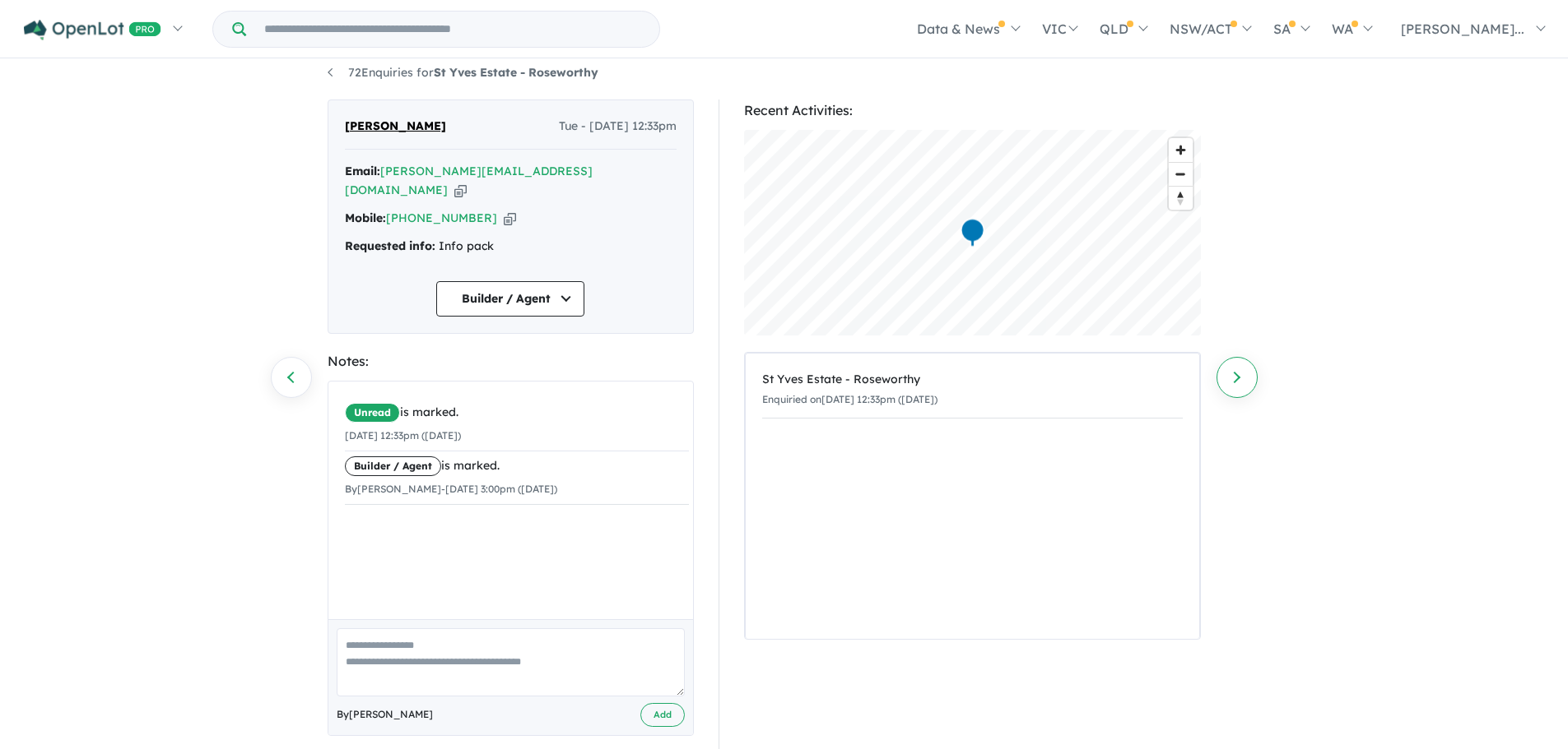
click at [1233, 367] on link "Next enquiry" at bounding box center [1236, 377] width 41 height 41
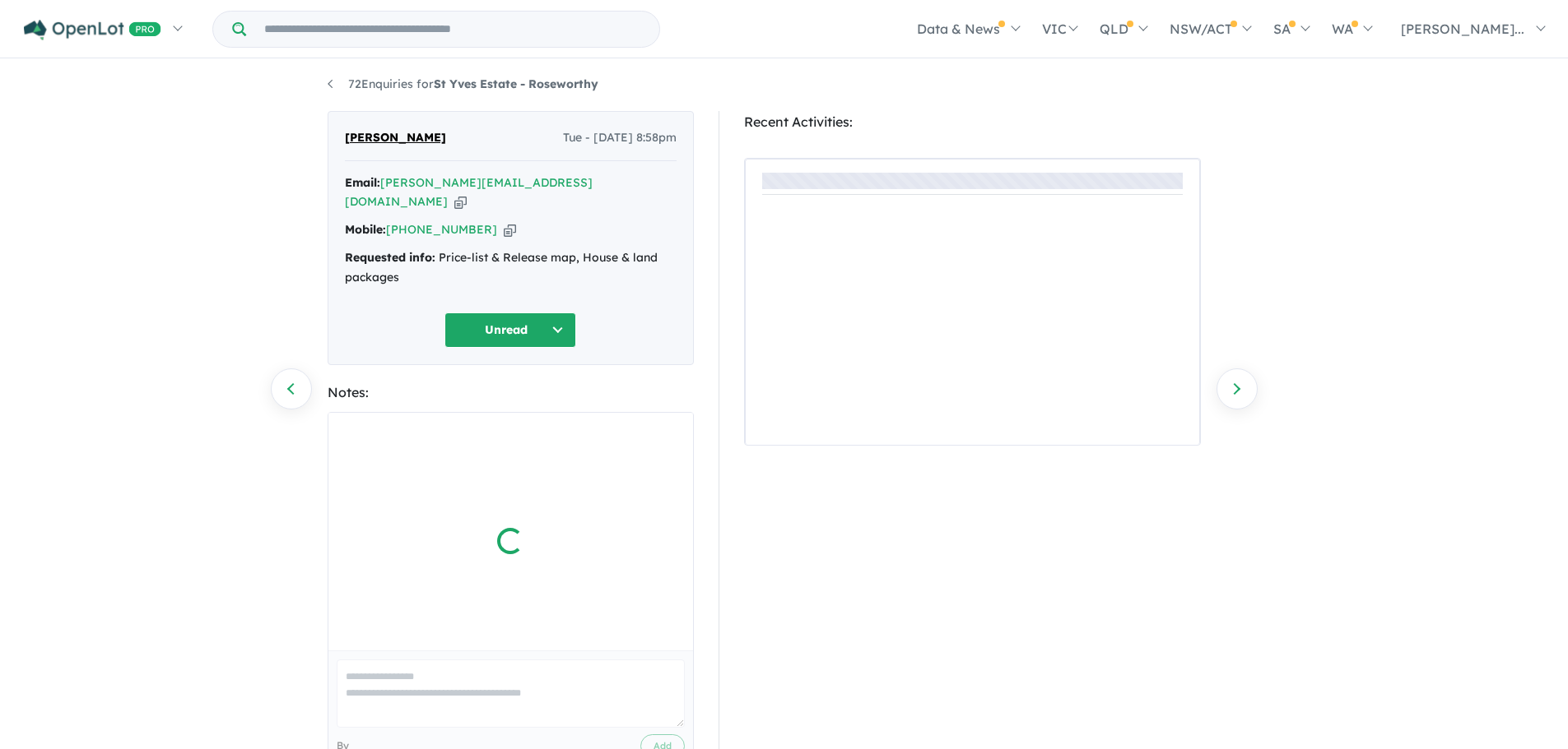
scroll to position [14, 0]
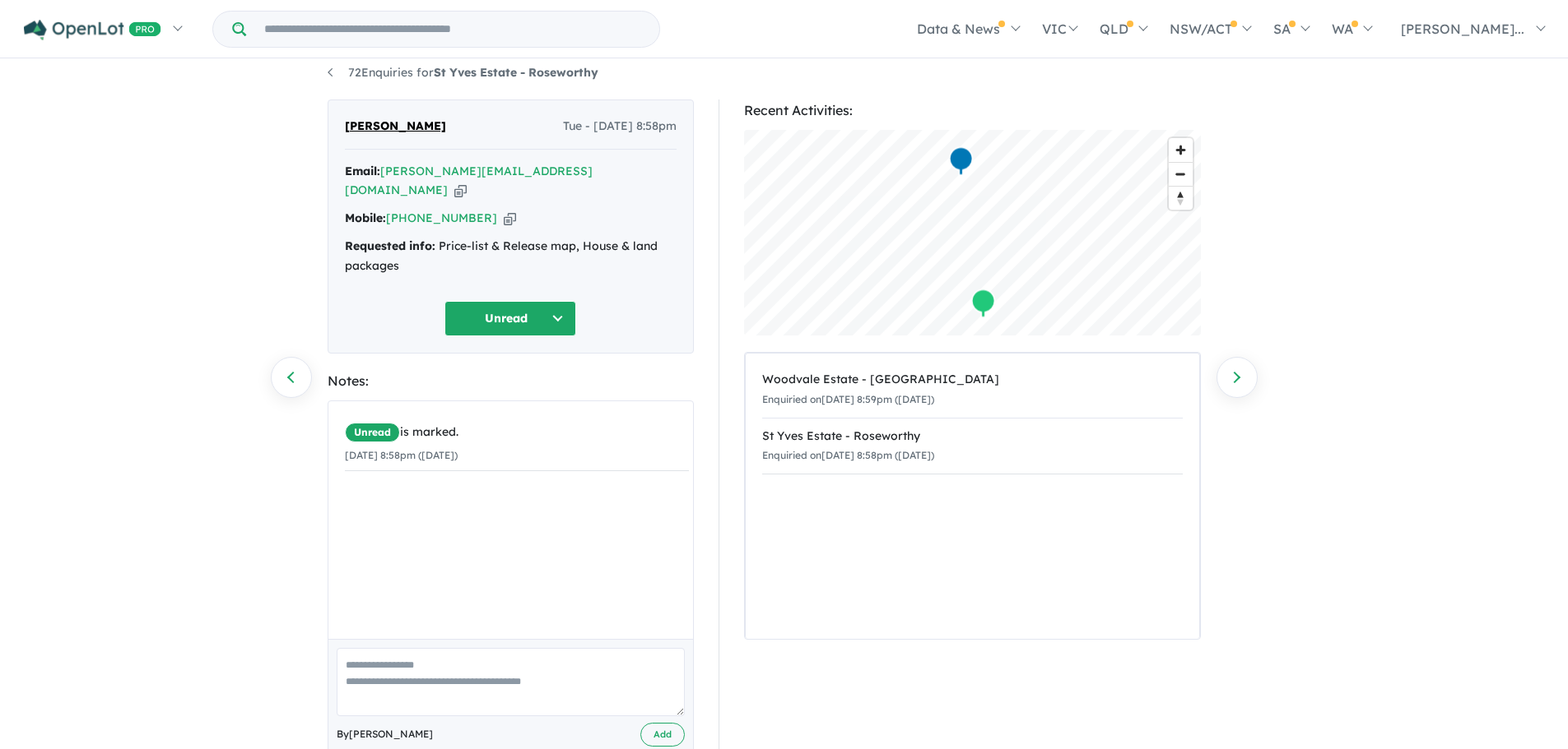
click at [545, 306] on button "Unread" at bounding box center [510, 318] width 131 height 35
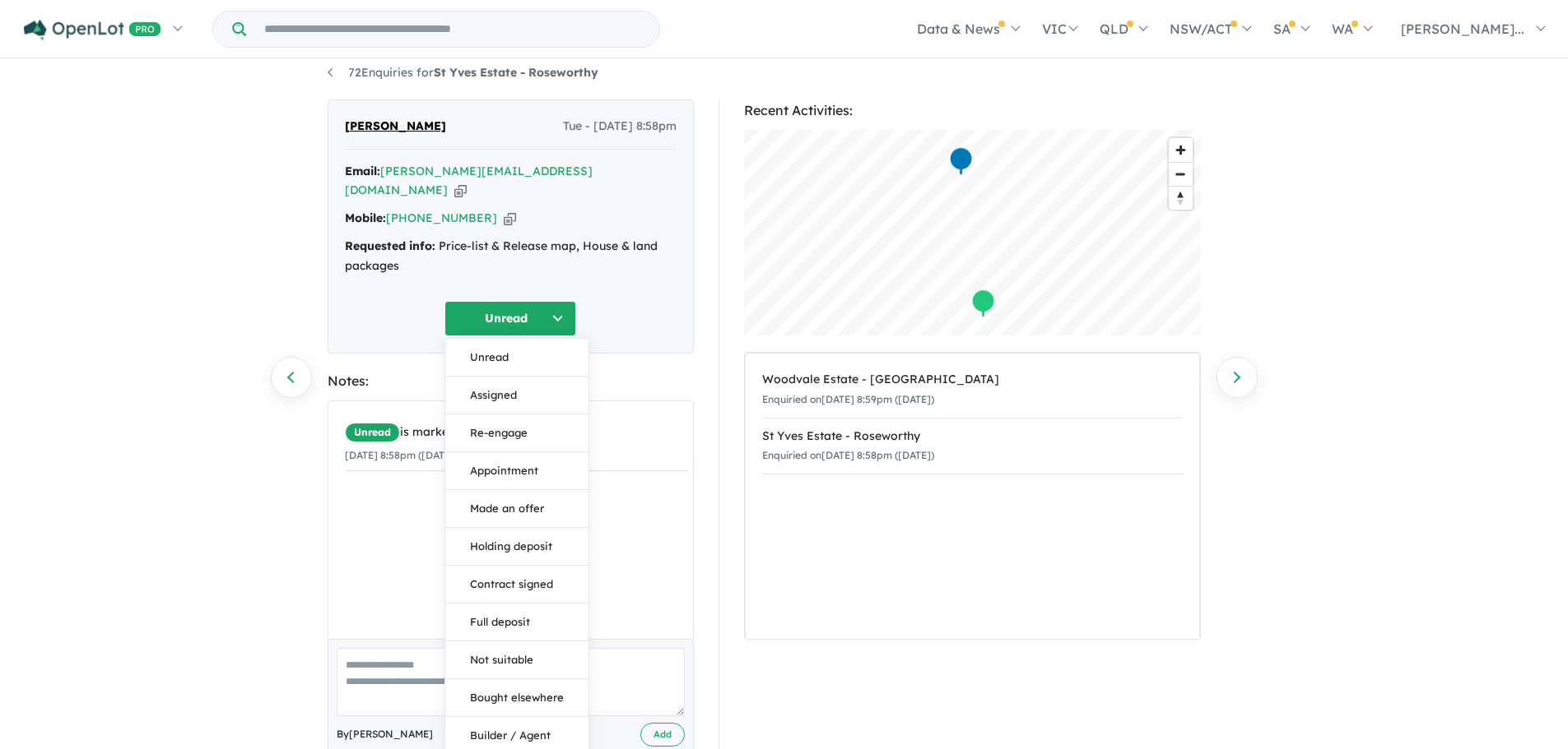
click at [545, 306] on button "Unread" at bounding box center [510, 318] width 131 height 35
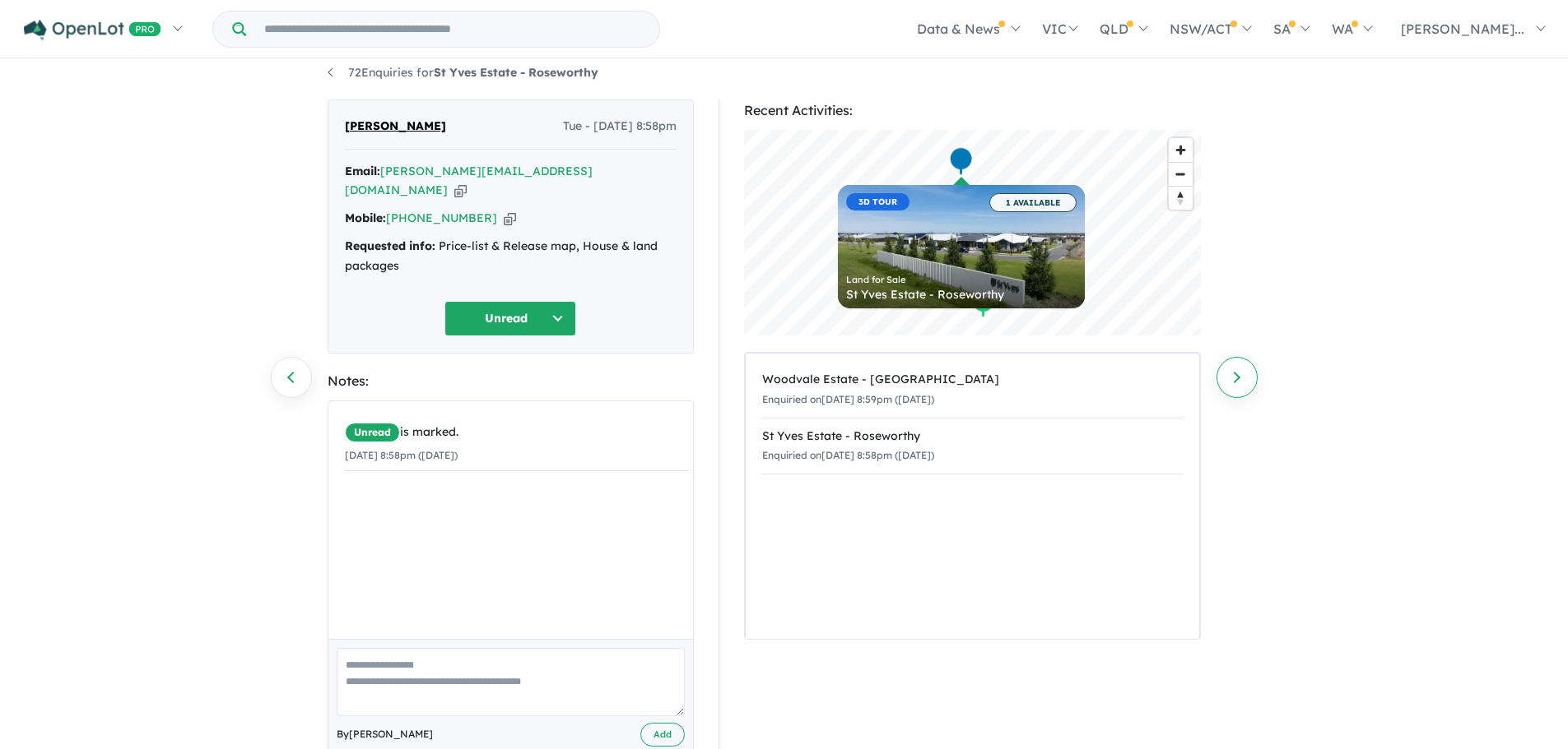
click at [1243, 375] on link "Next enquiry" at bounding box center [1236, 377] width 41 height 41
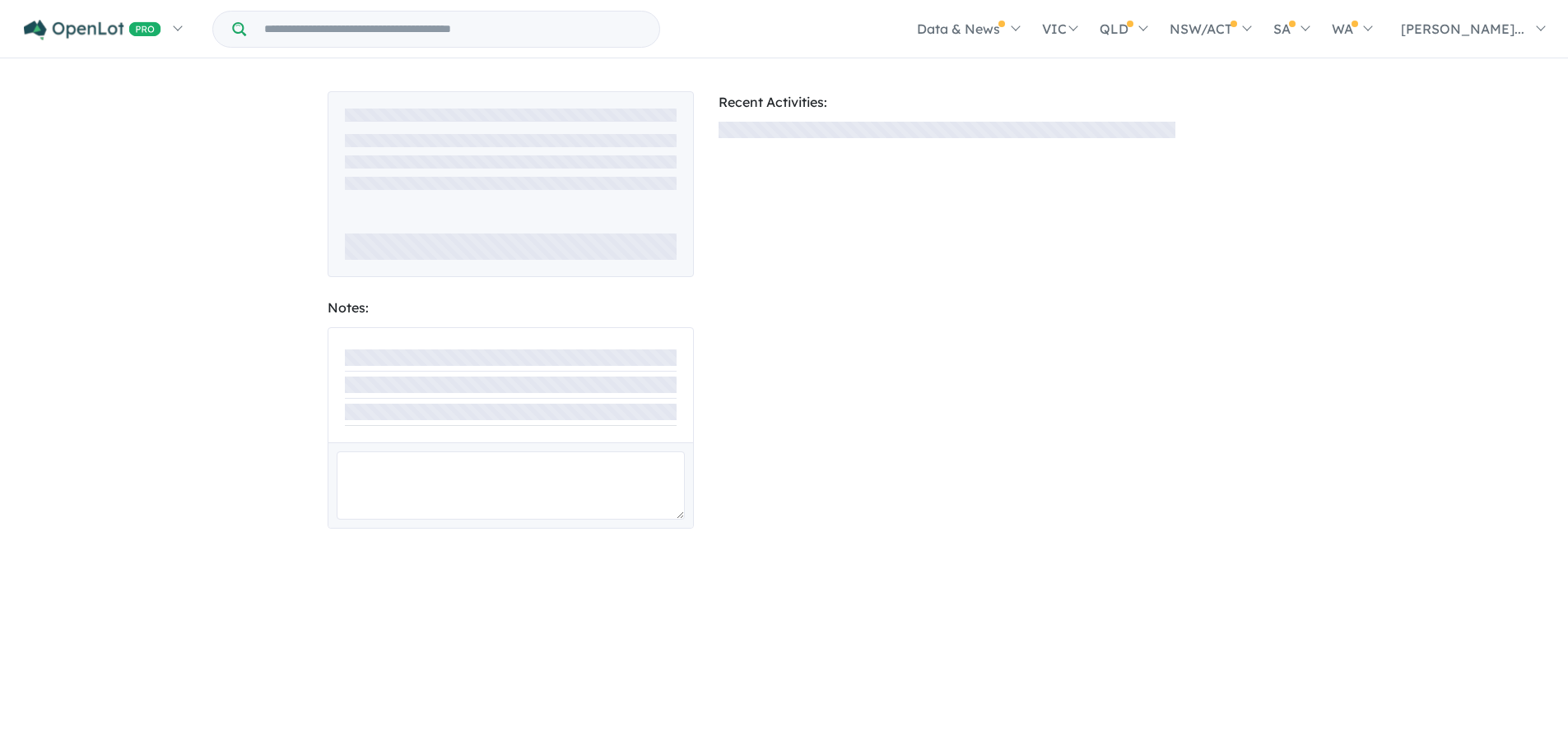
scroll to position [14, 0]
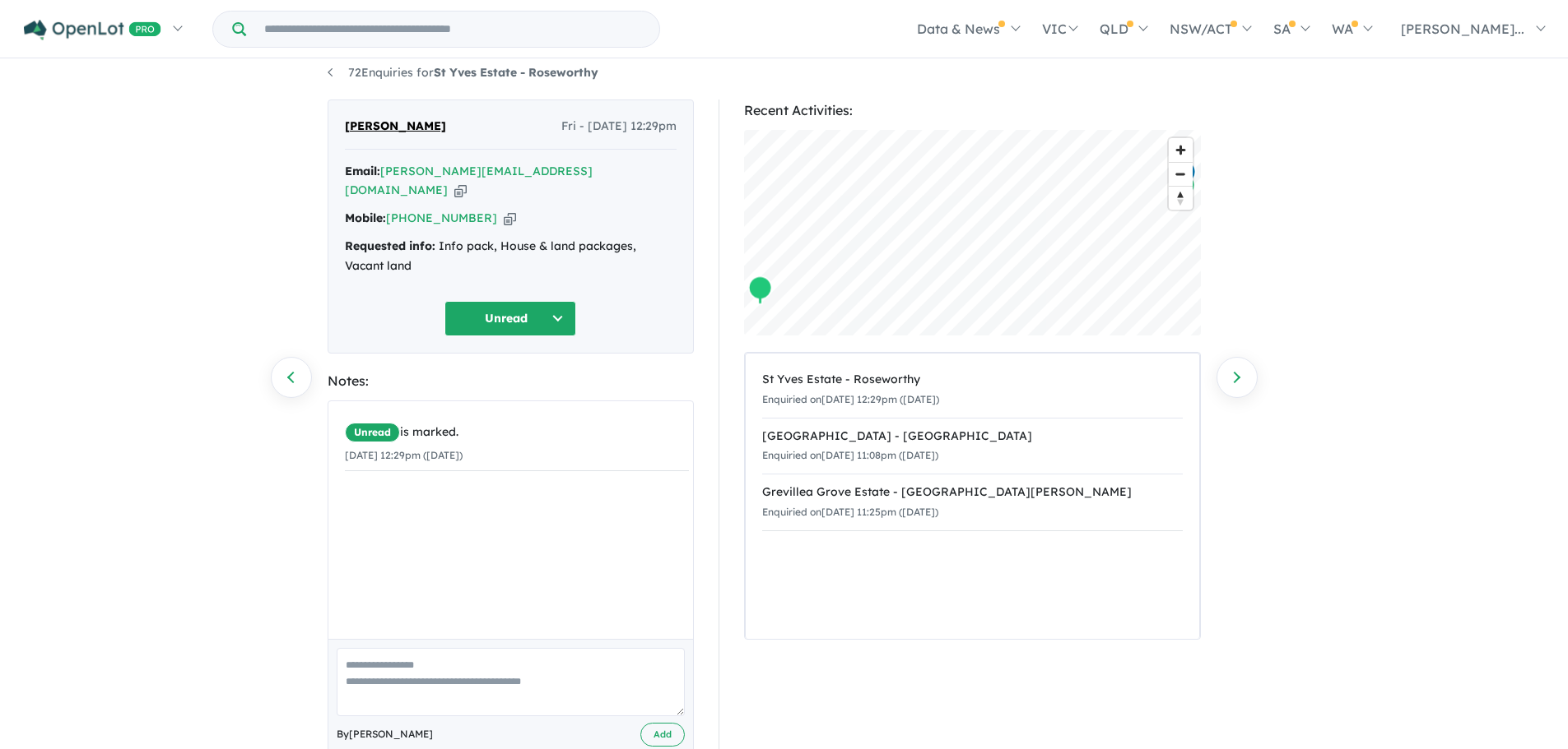
drag, startPoint x: 1243, startPoint y: 375, endPoint x: 1248, endPoint y: 340, distance: 35.4
click at [1248, 340] on div "Recent Activities: © Mapbox © OpenStreetMap Improve this map St Yves Estate - R…" at bounding box center [980, 443] width 547 height 689
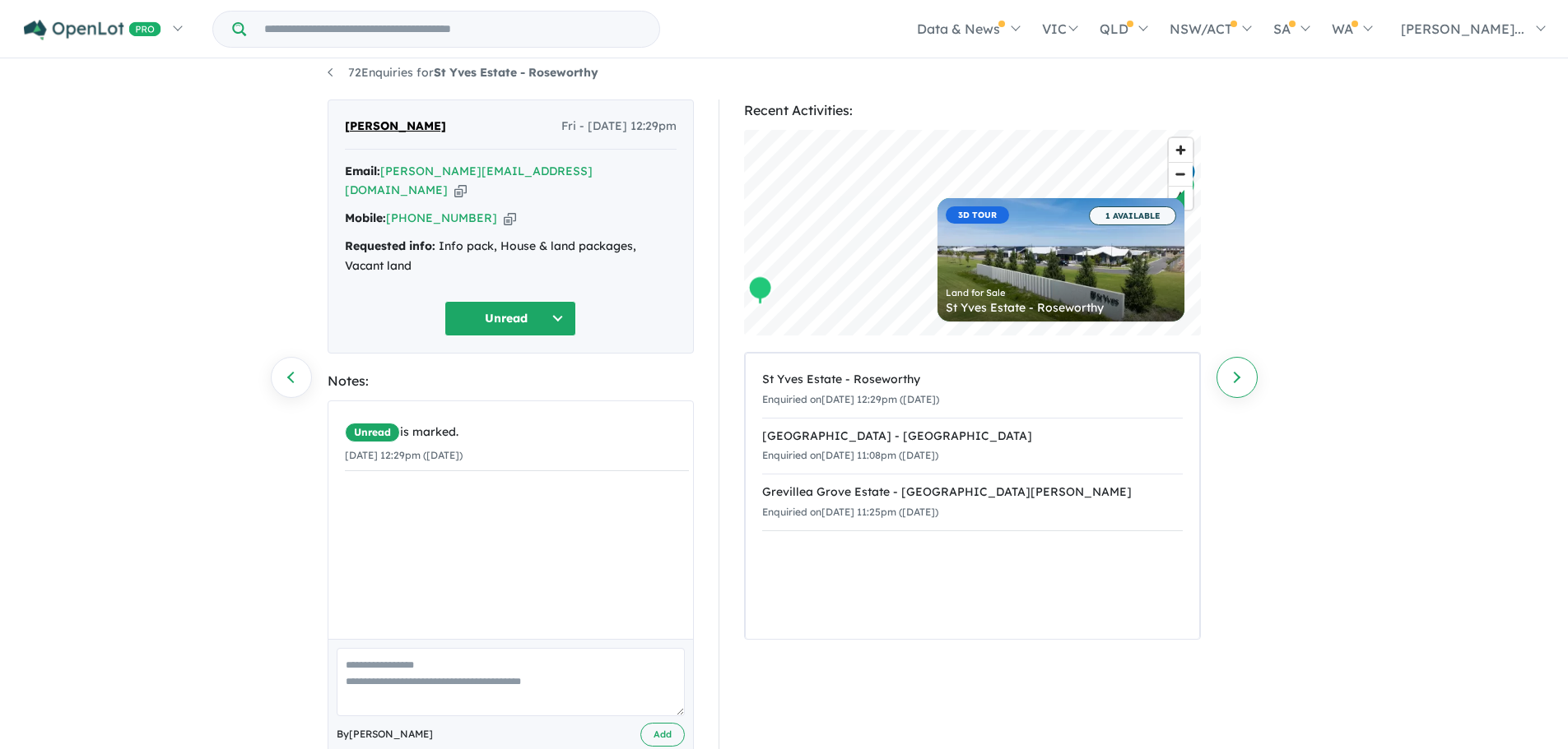
click at [1241, 383] on link "Next enquiry" at bounding box center [1236, 377] width 41 height 41
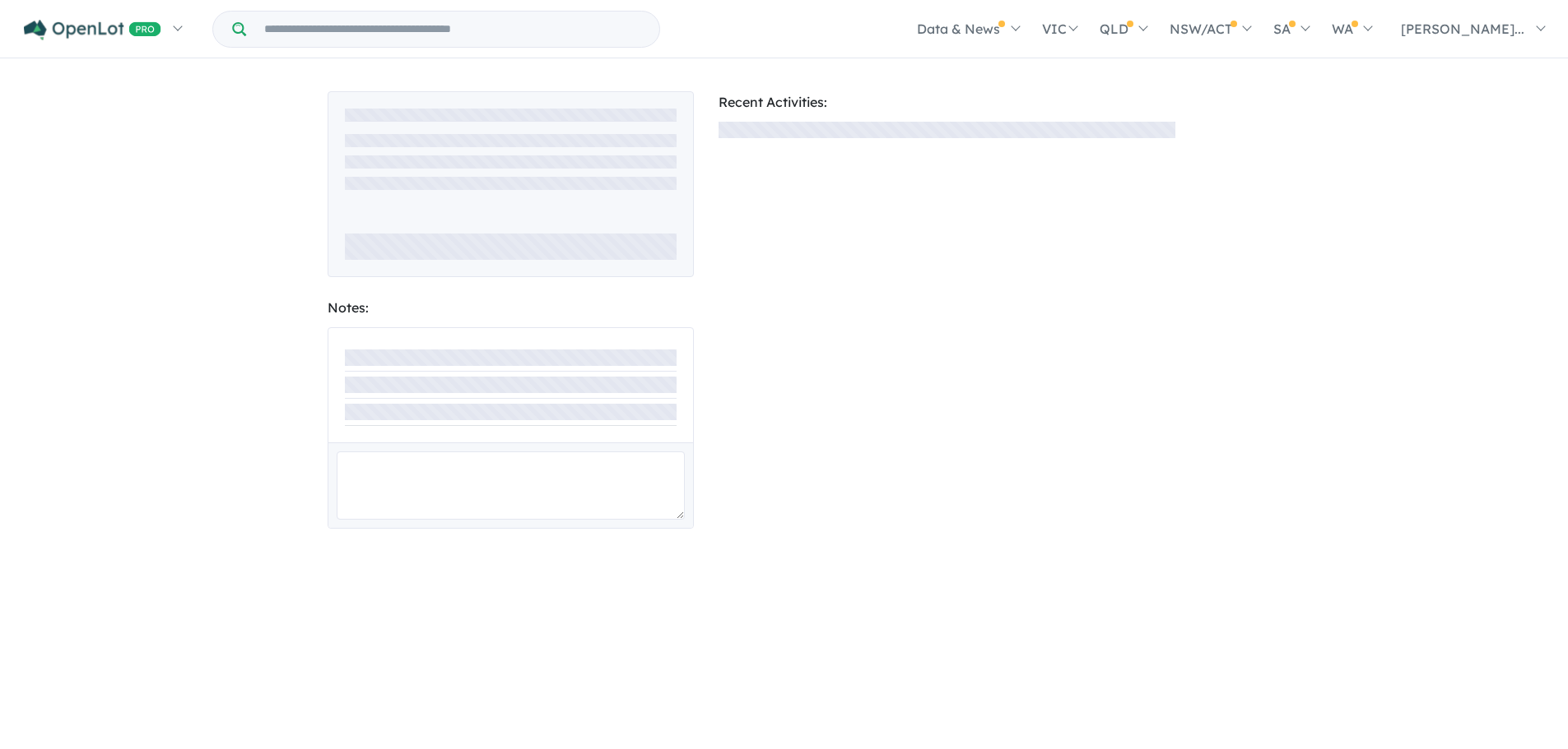
scroll to position [14, 0]
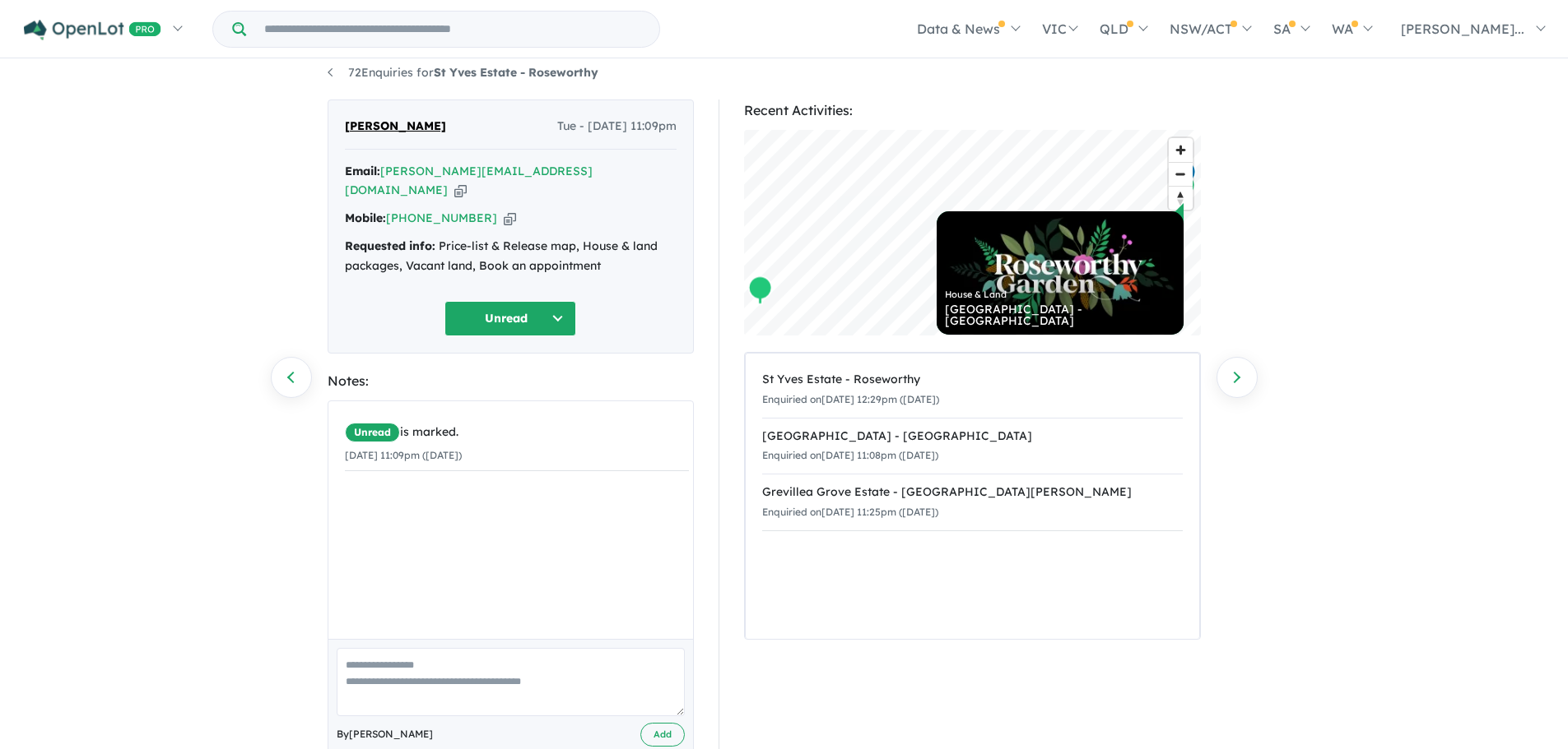
click at [526, 301] on button "Unread" at bounding box center [510, 318] width 131 height 35
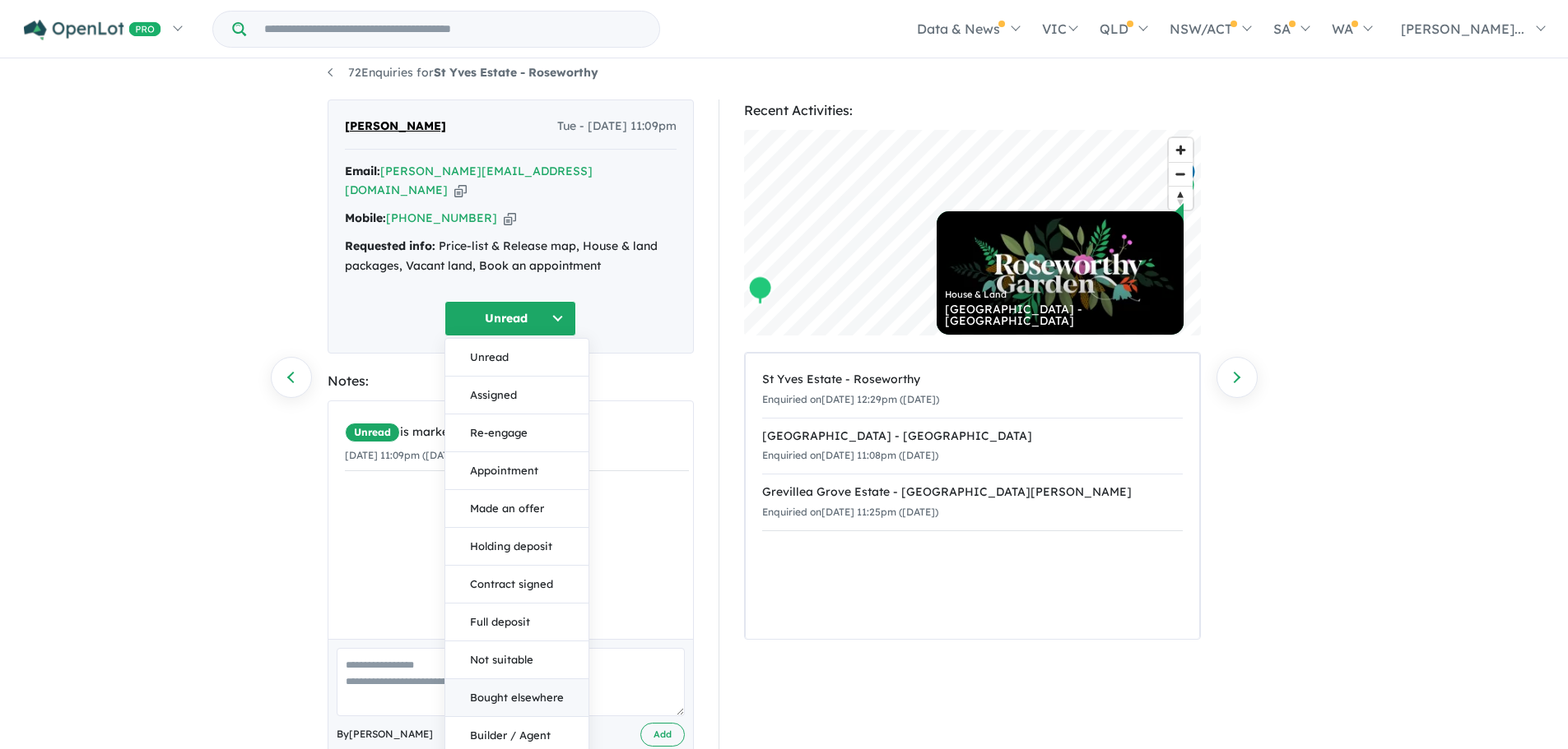
click at [530, 679] on button "Bought elsewhere" at bounding box center [516, 697] width 143 height 37
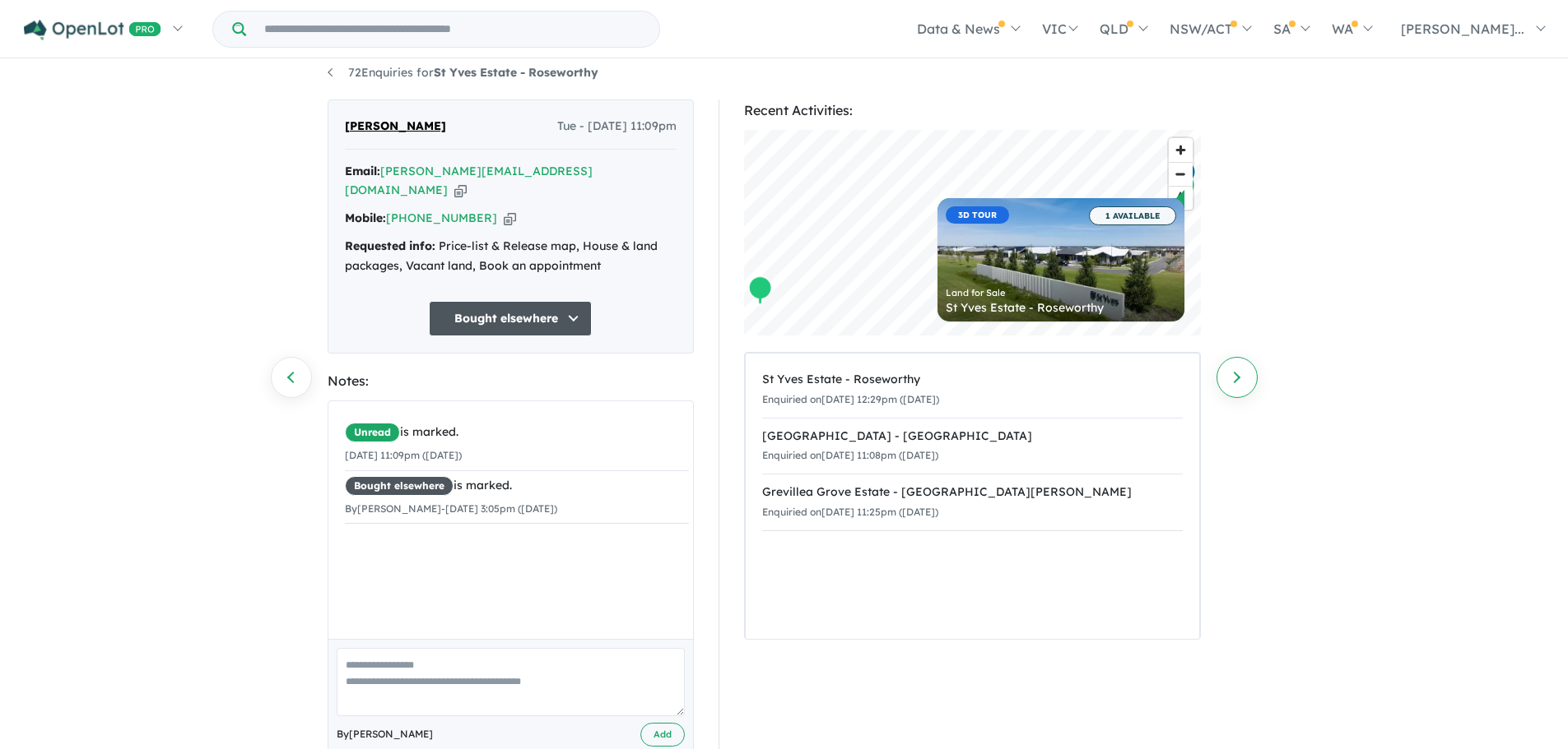
click at [1238, 374] on link "Next enquiry" at bounding box center [1236, 377] width 41 height 41
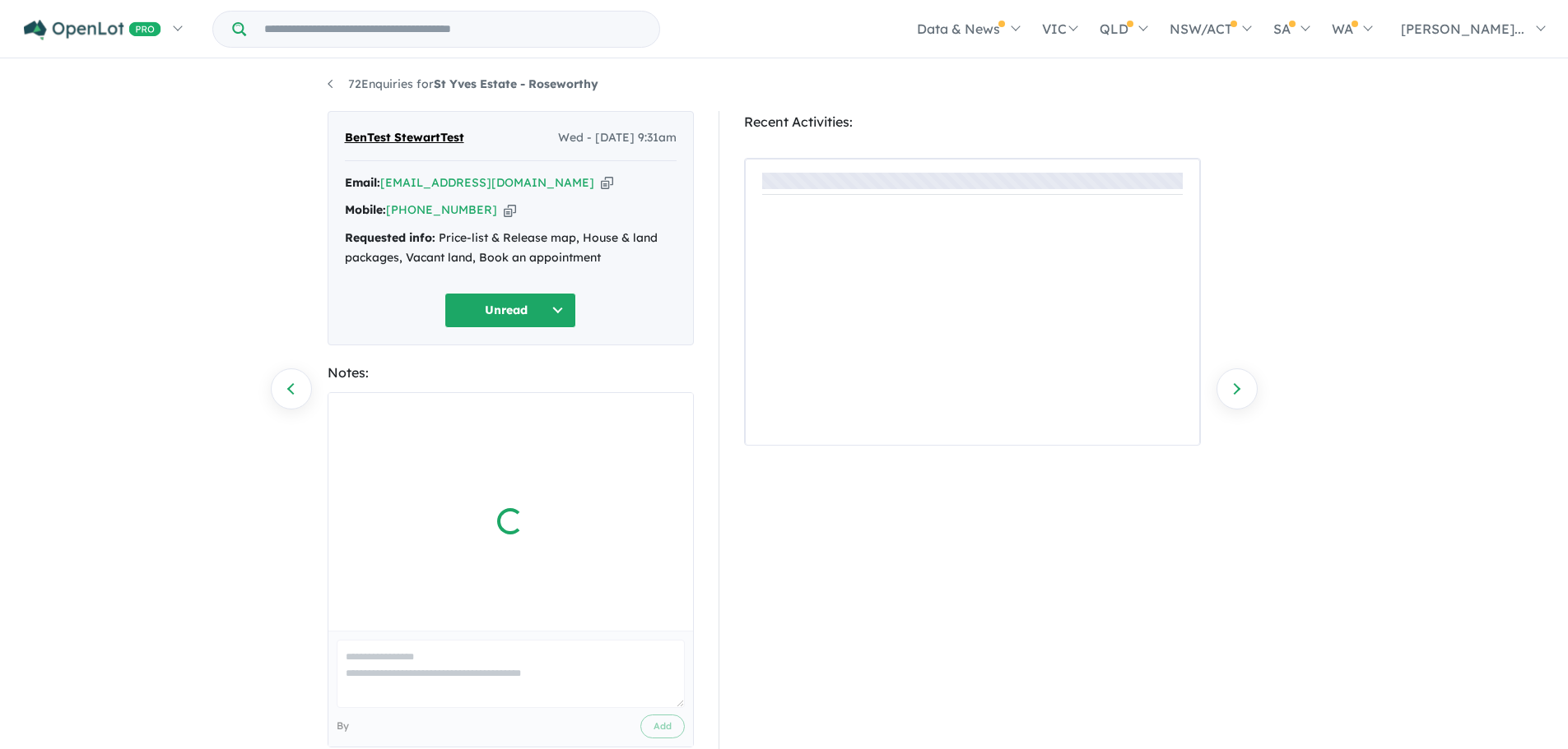
scroll to position [14, 0]
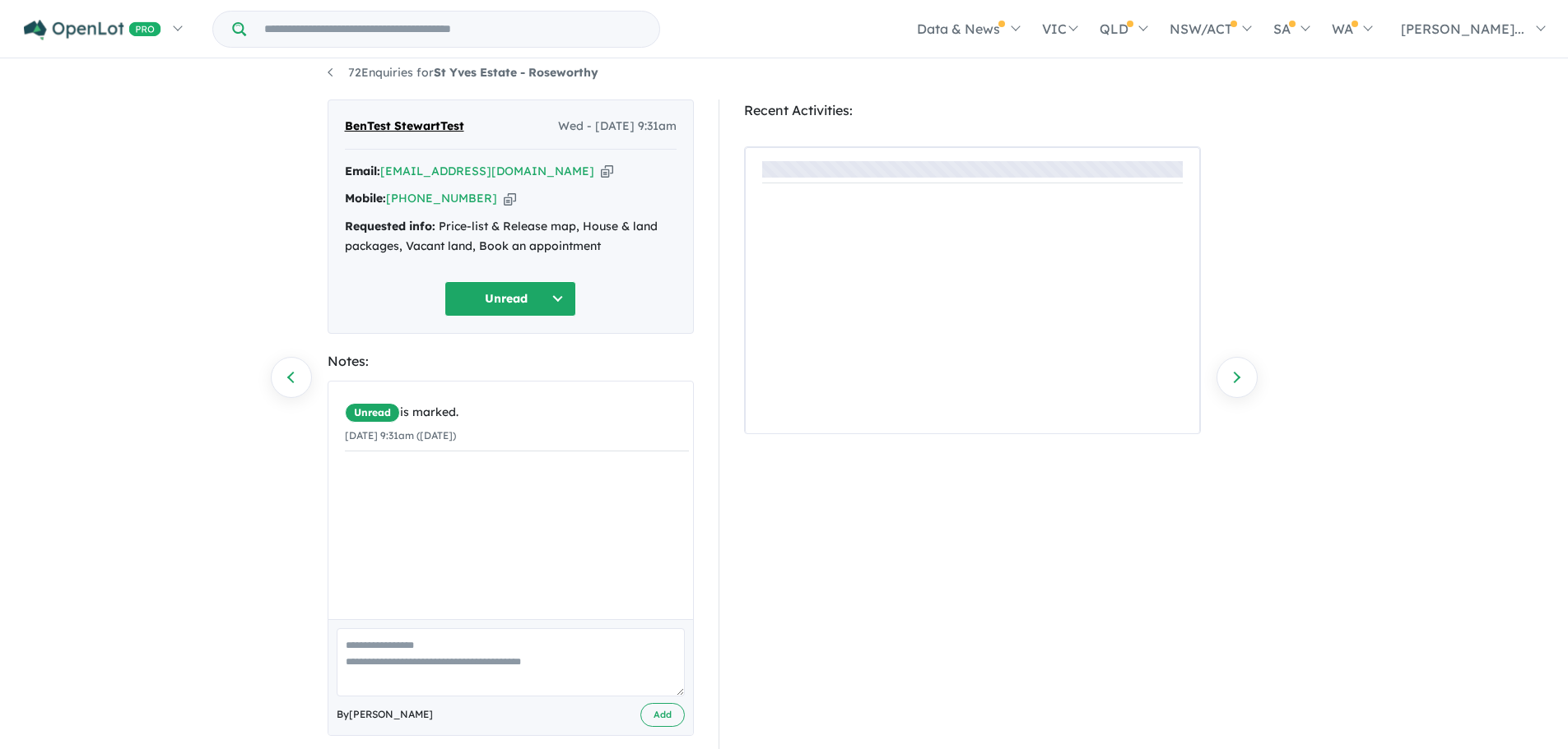
click at [524, 317] on button "Unread" at bounding box center [510, 299] width 131 height 35
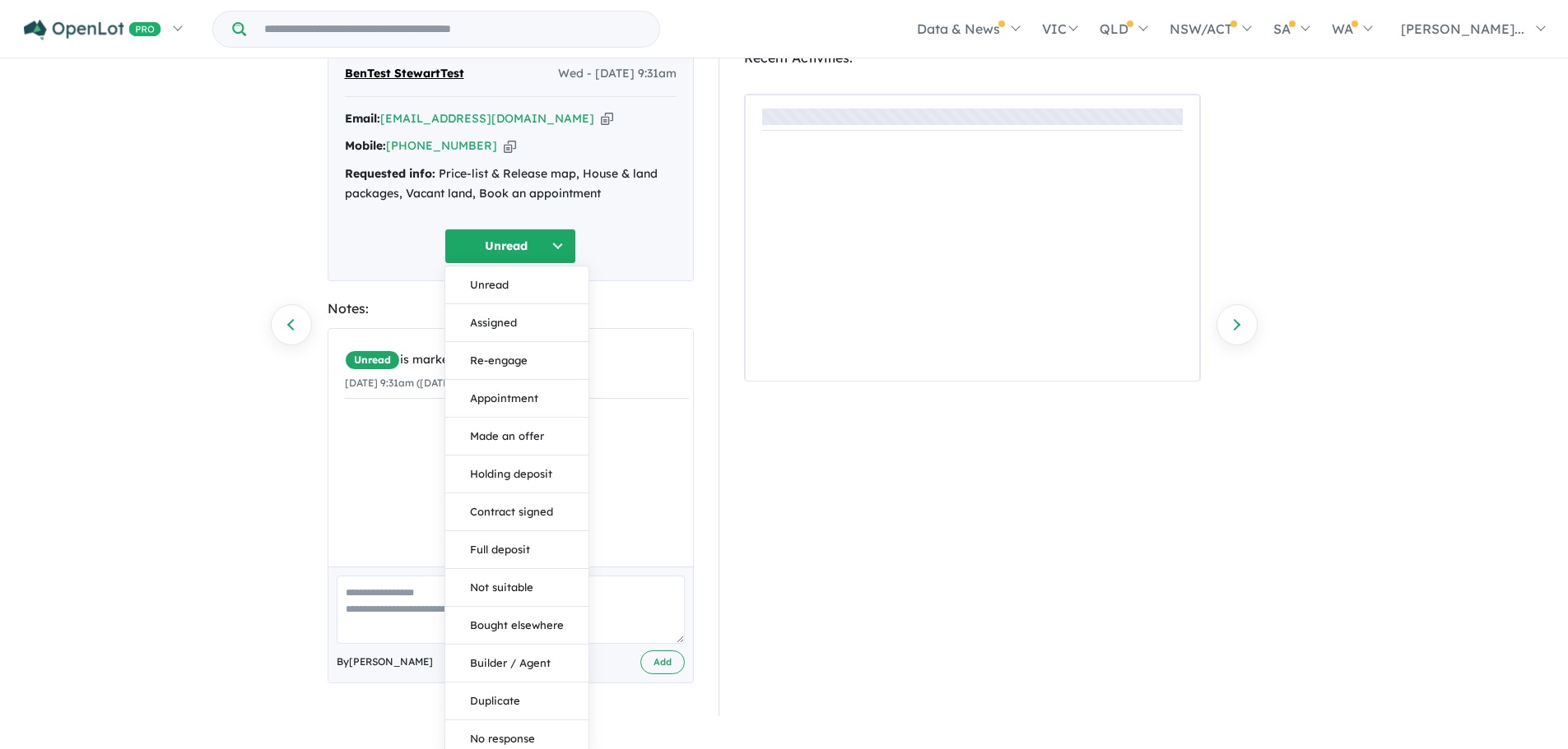
scroll to position [96, 0]
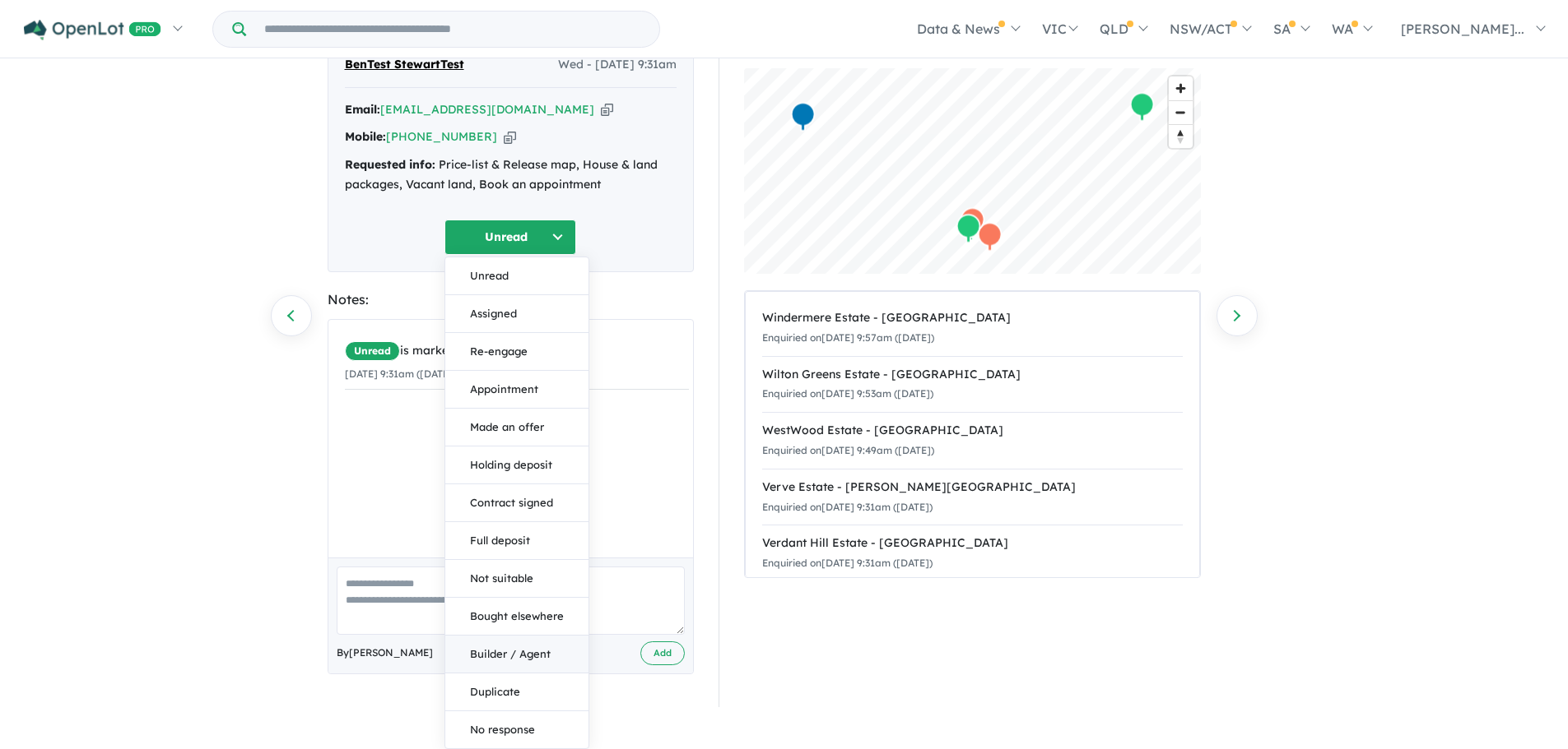
click at [531, 649] on button "Builder / Agent" at bounding box center [516, 654] width 143 height 37
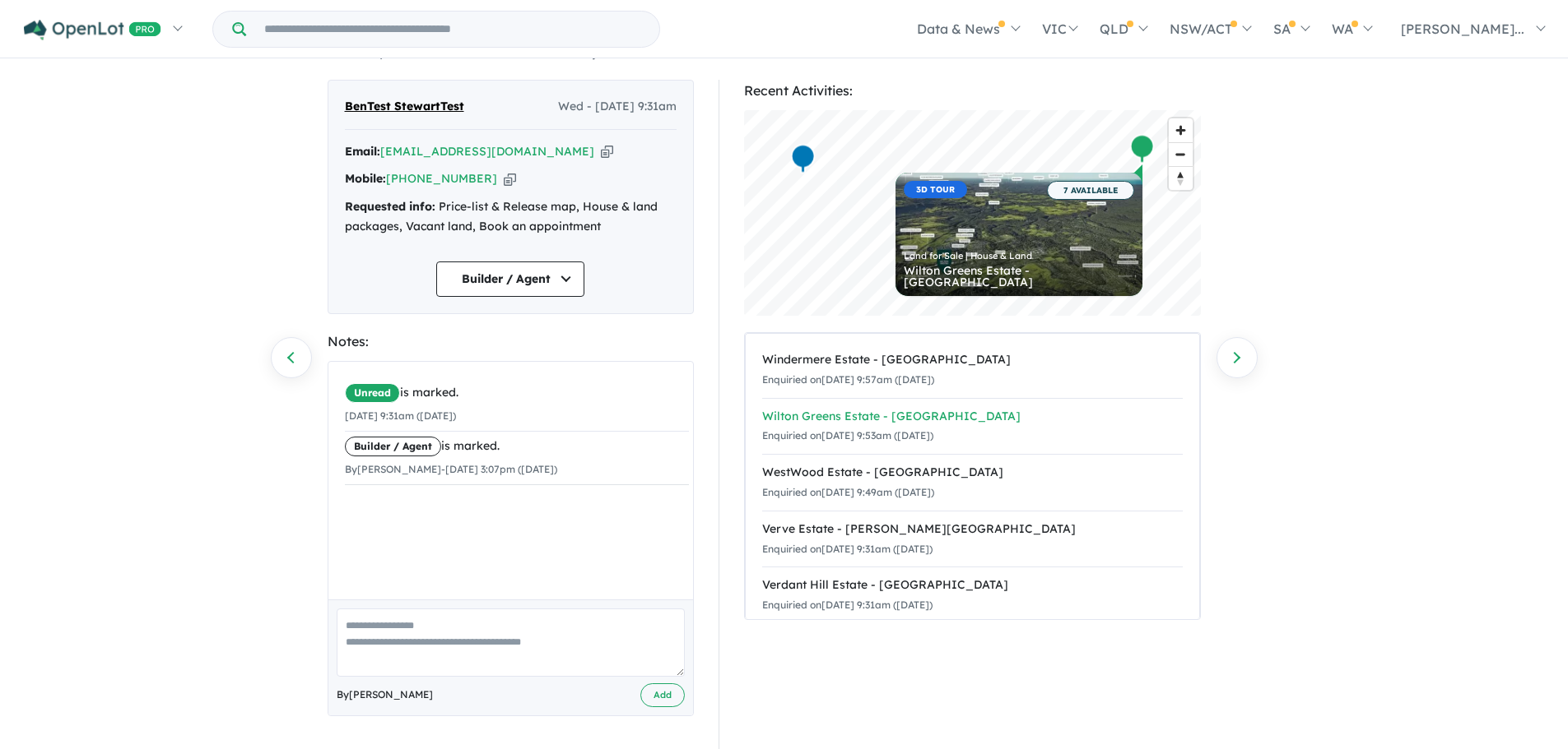
scroll to position [79, 0]
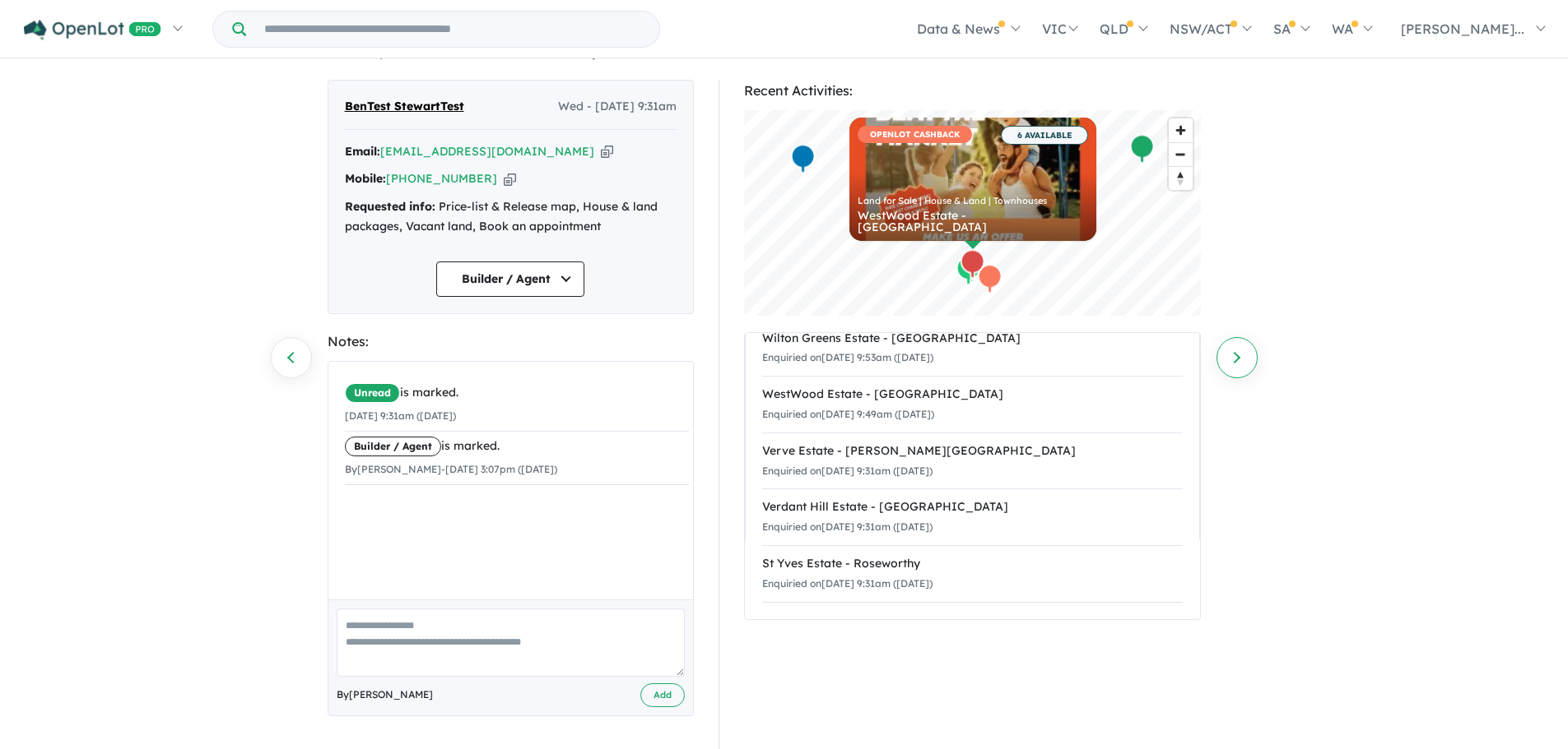
click at [1229, 348] on link "Next enquiry" at bounding box center [1236, 357] width 41 height 41
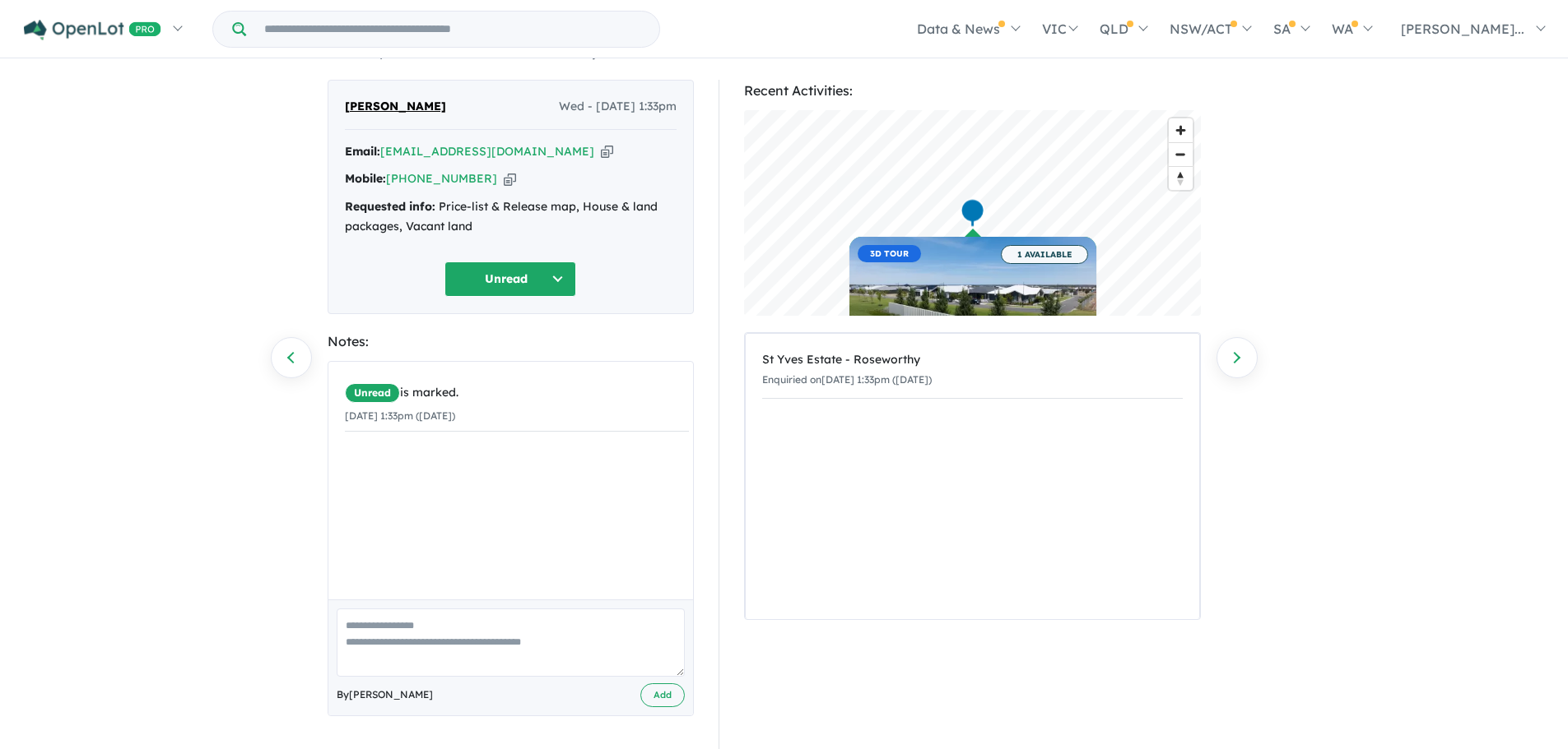
click at [516, 278] on button "Unread" at bounding box center [510, 279] width 131 height 35
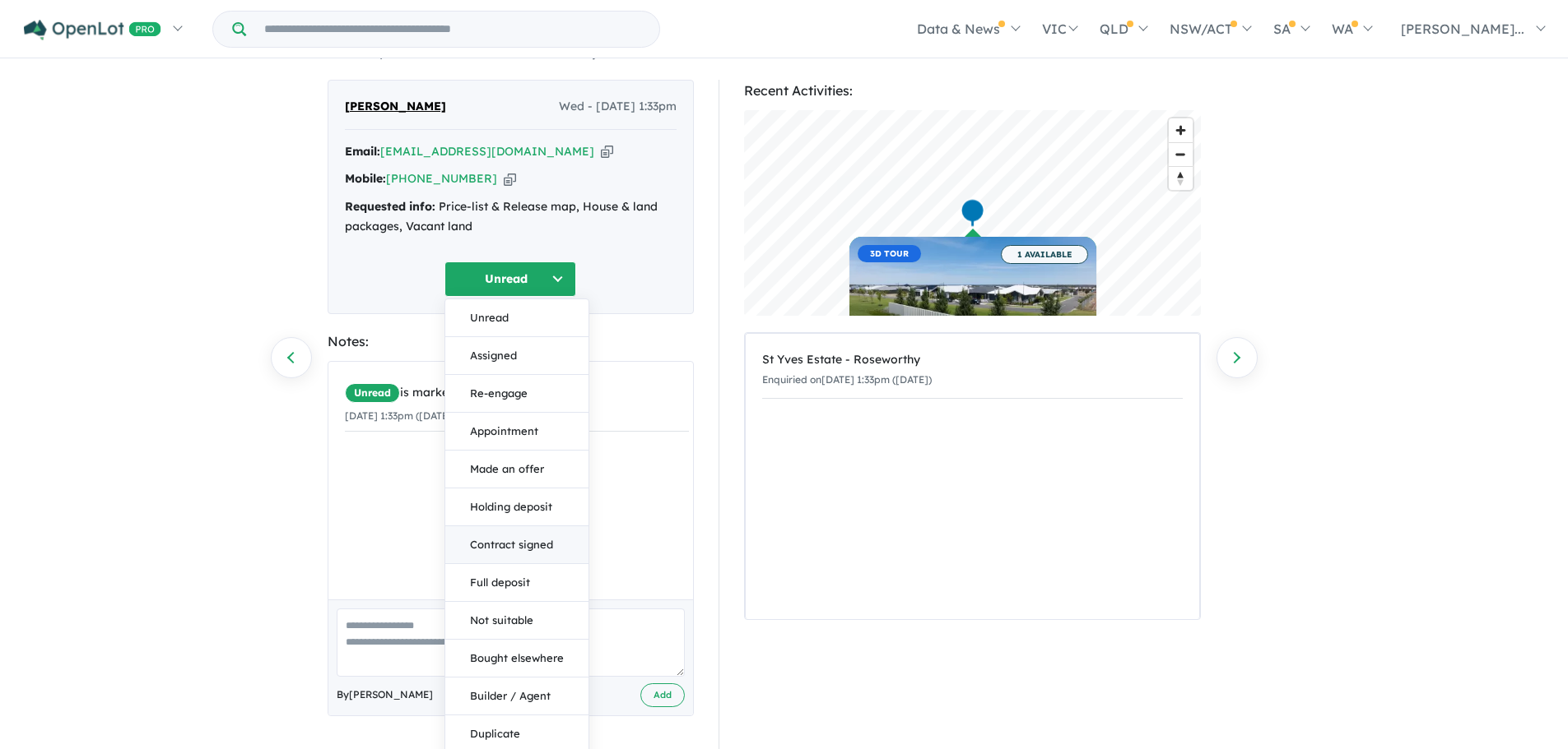
click at [536, 543] on button "Contract signed" at bounding box center [516, 544] width 143 height 37
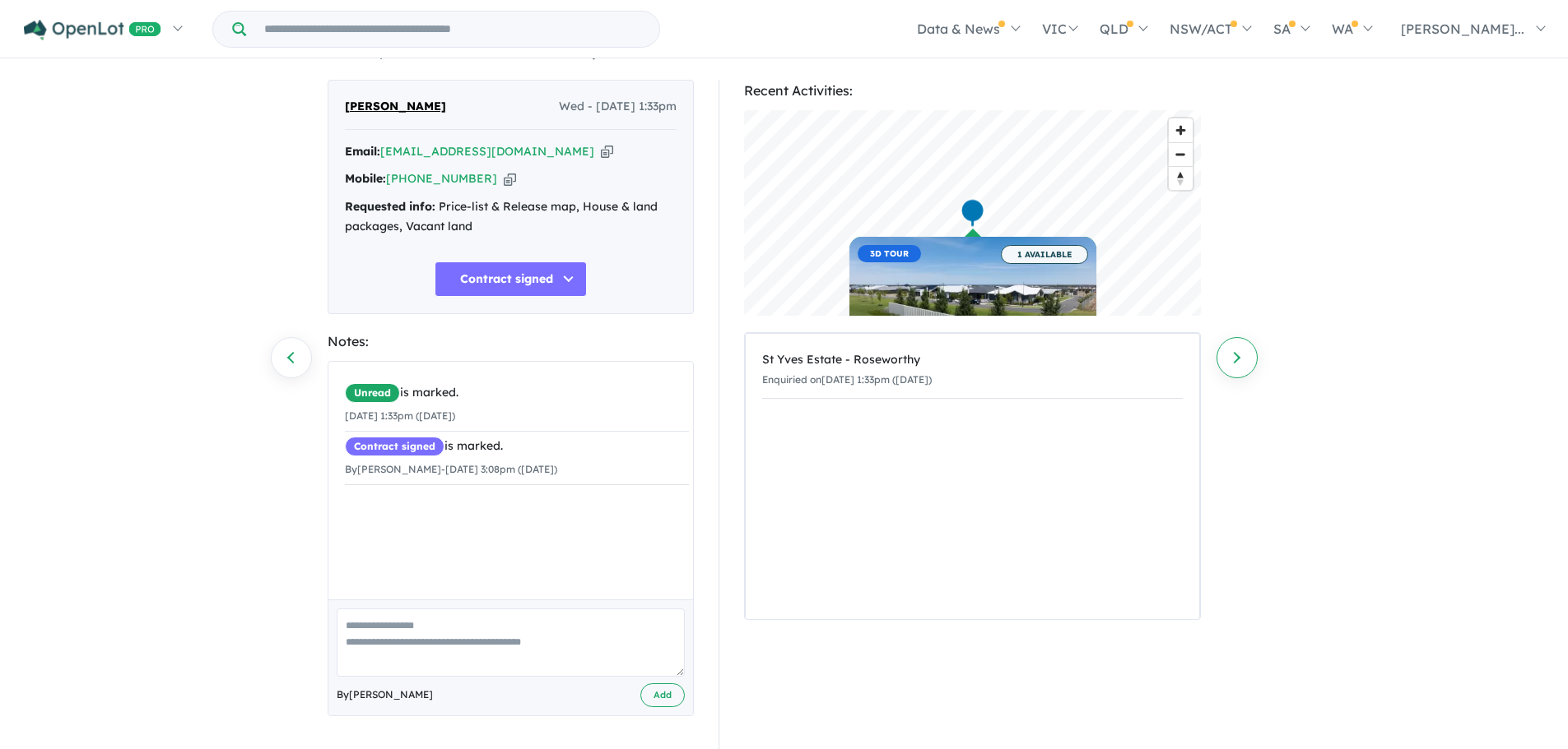
click at [1243, 362] on link "Next enquiry" at bounding box center [1236, 357] width 41 height 41
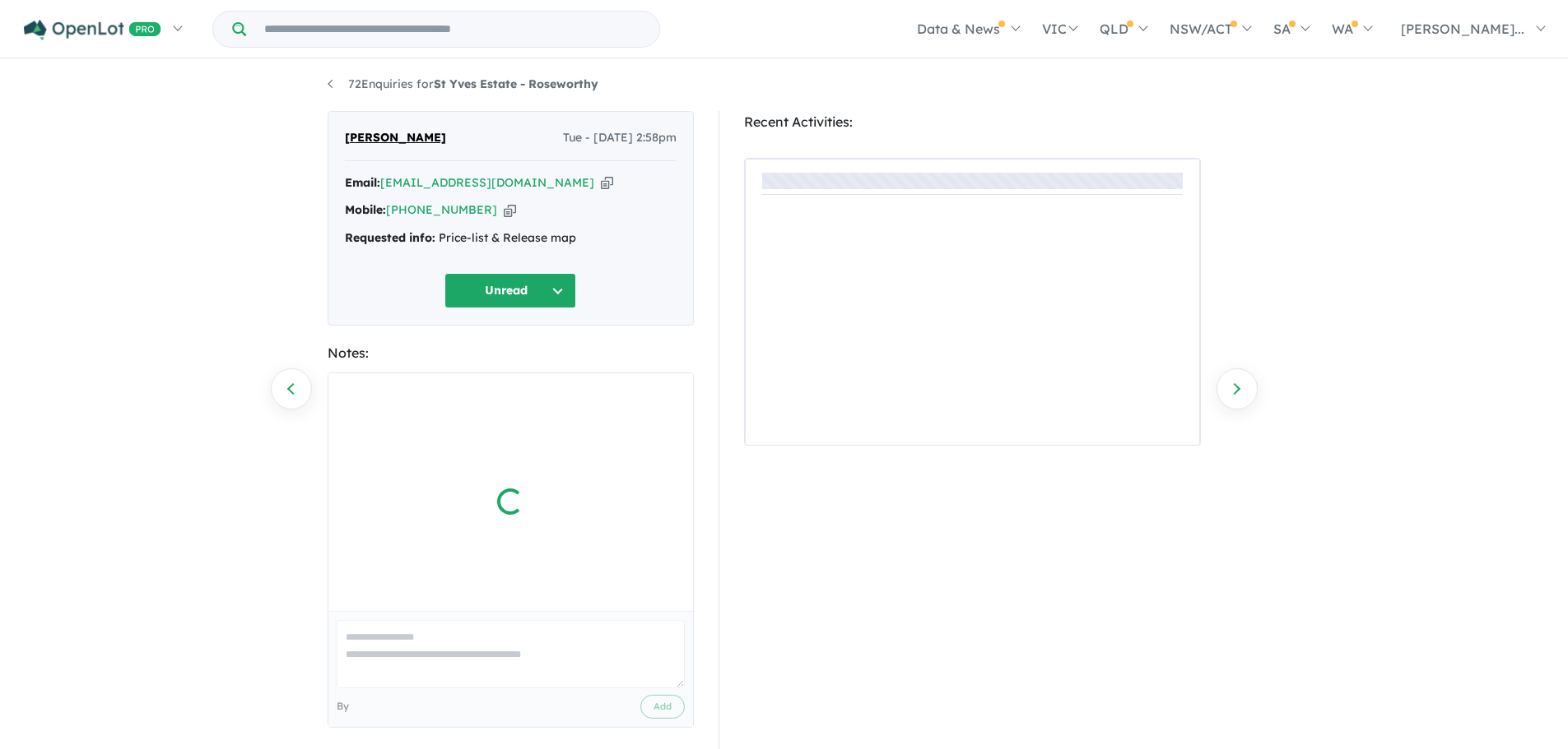
scroll to position [14, 0]
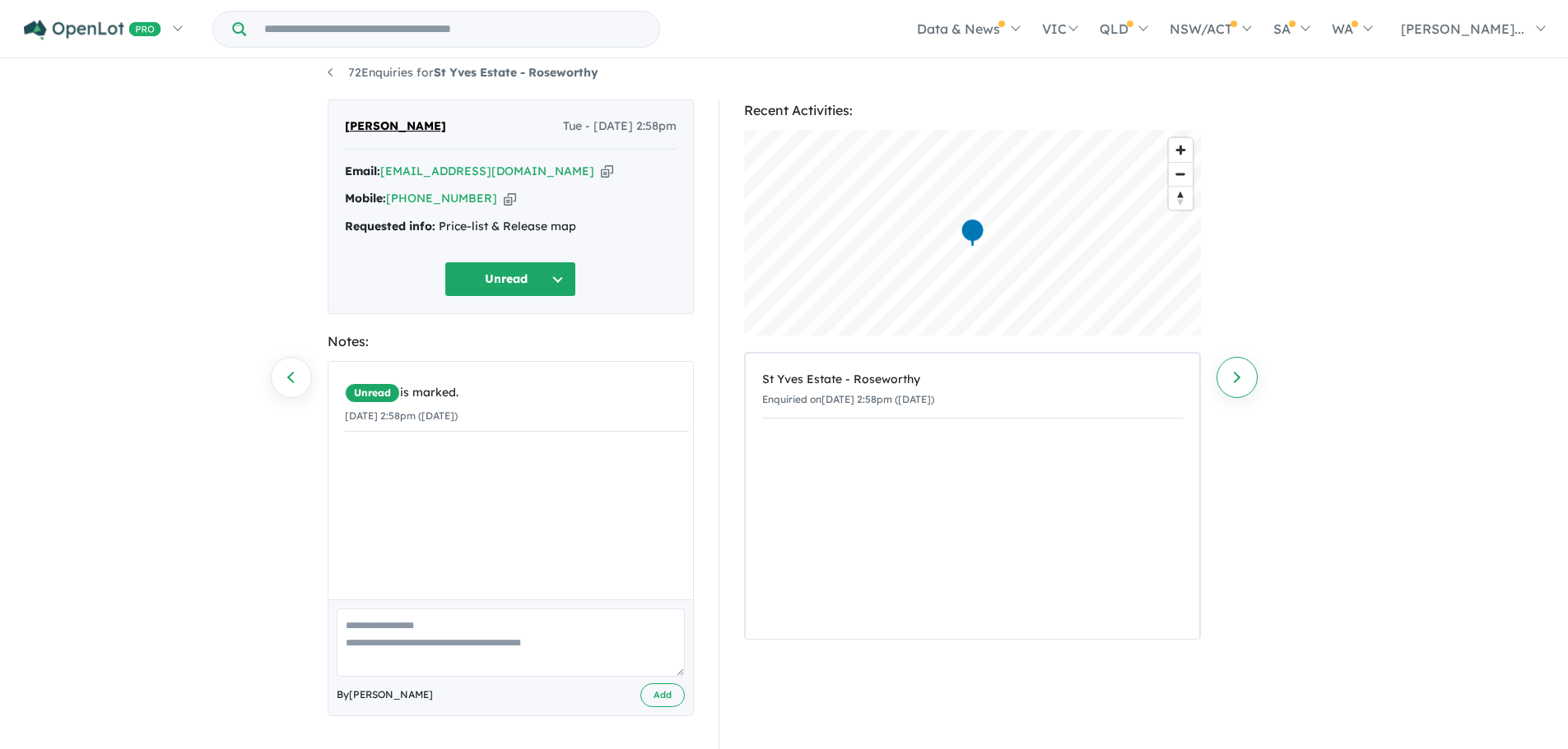
click at [1231, 384] on link "Next enquiry" at bounding box center [1236, 377] width 41 height 41
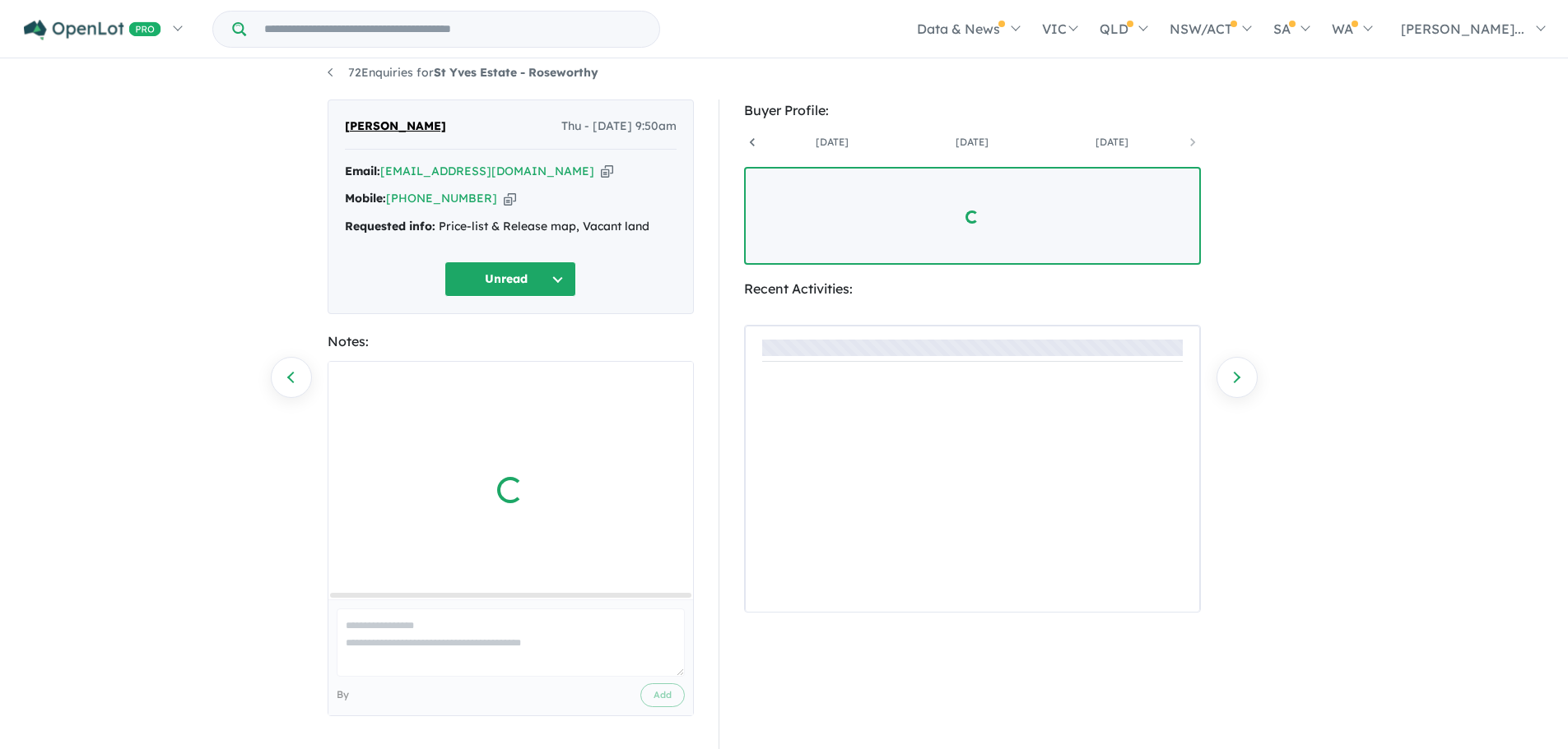
scroll to position [0, 542]
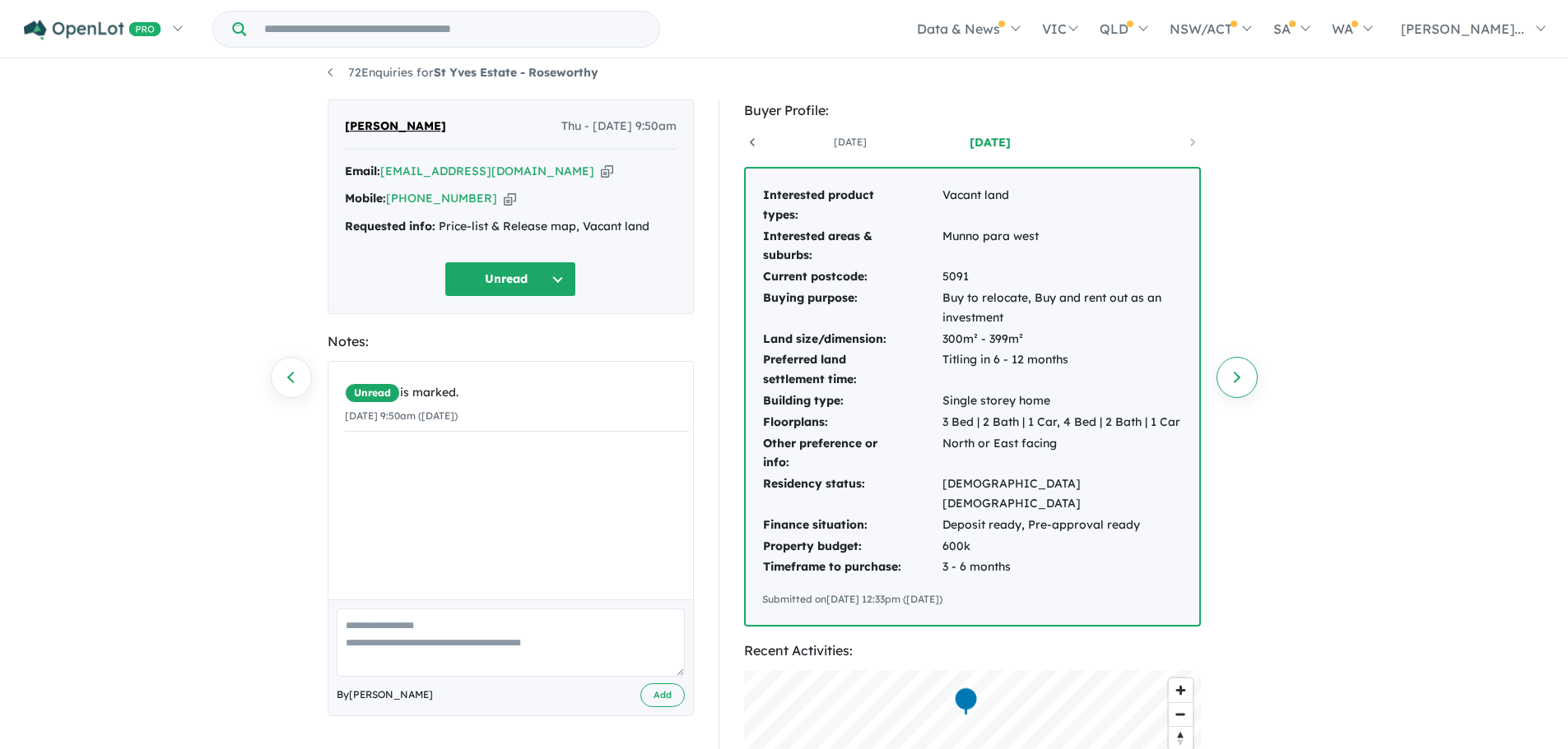
click at [1231, 373] on link "Next enquiry" at bounding box center [1236, 377] width 41 height 41
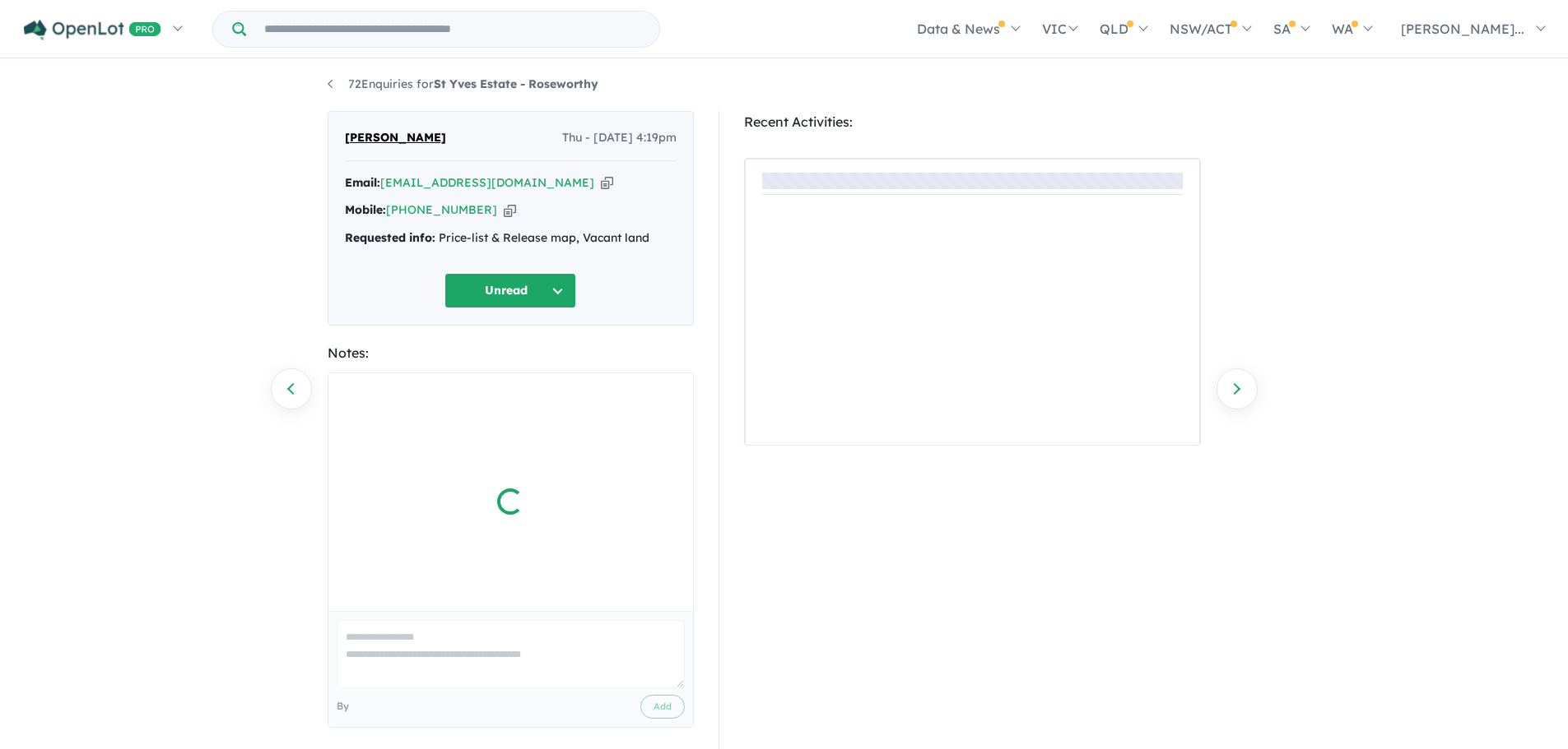
scroll to position [14, 0]
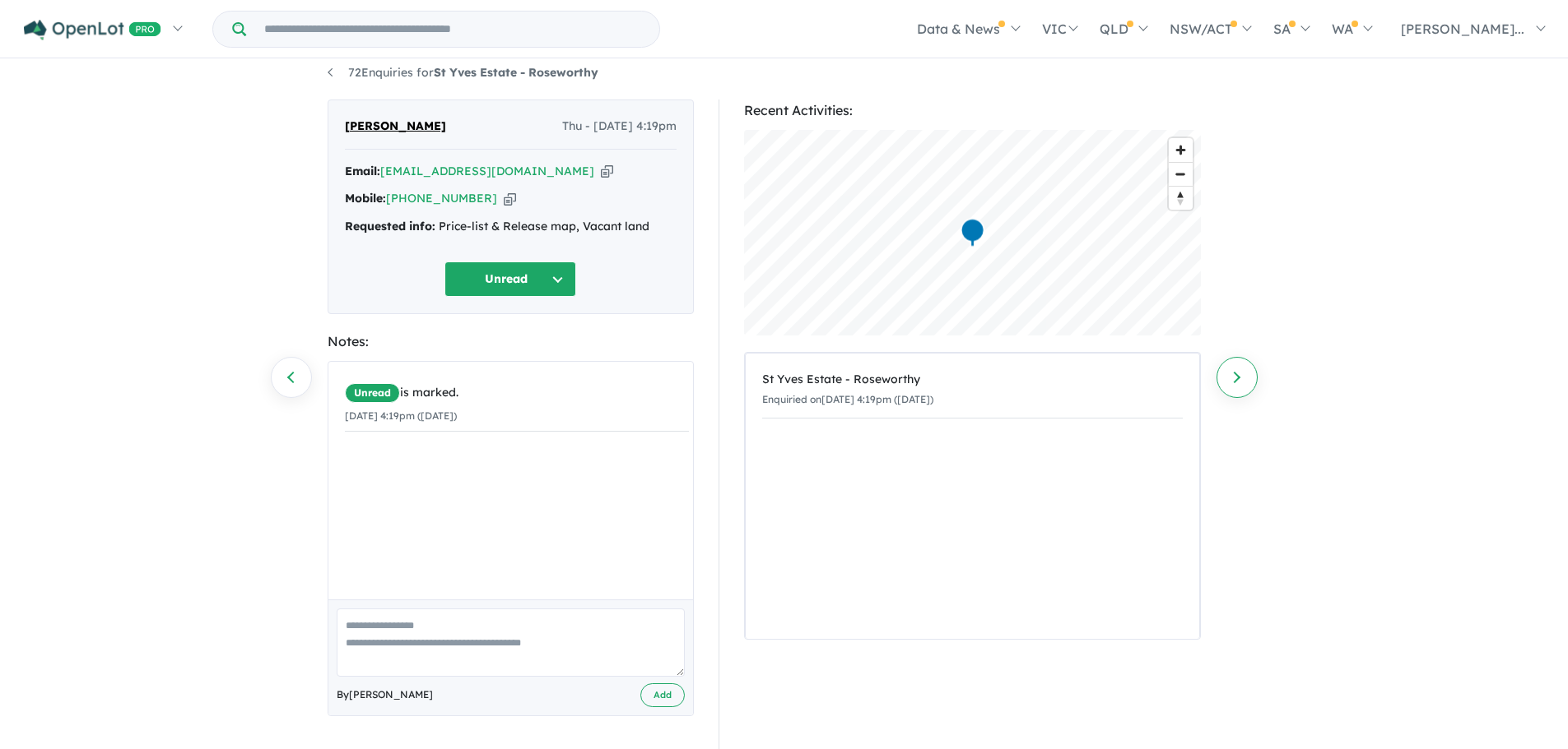
click at [1229, 374] on link "Next enquiry" at bounding box center [1236, 377] width 41 height 41
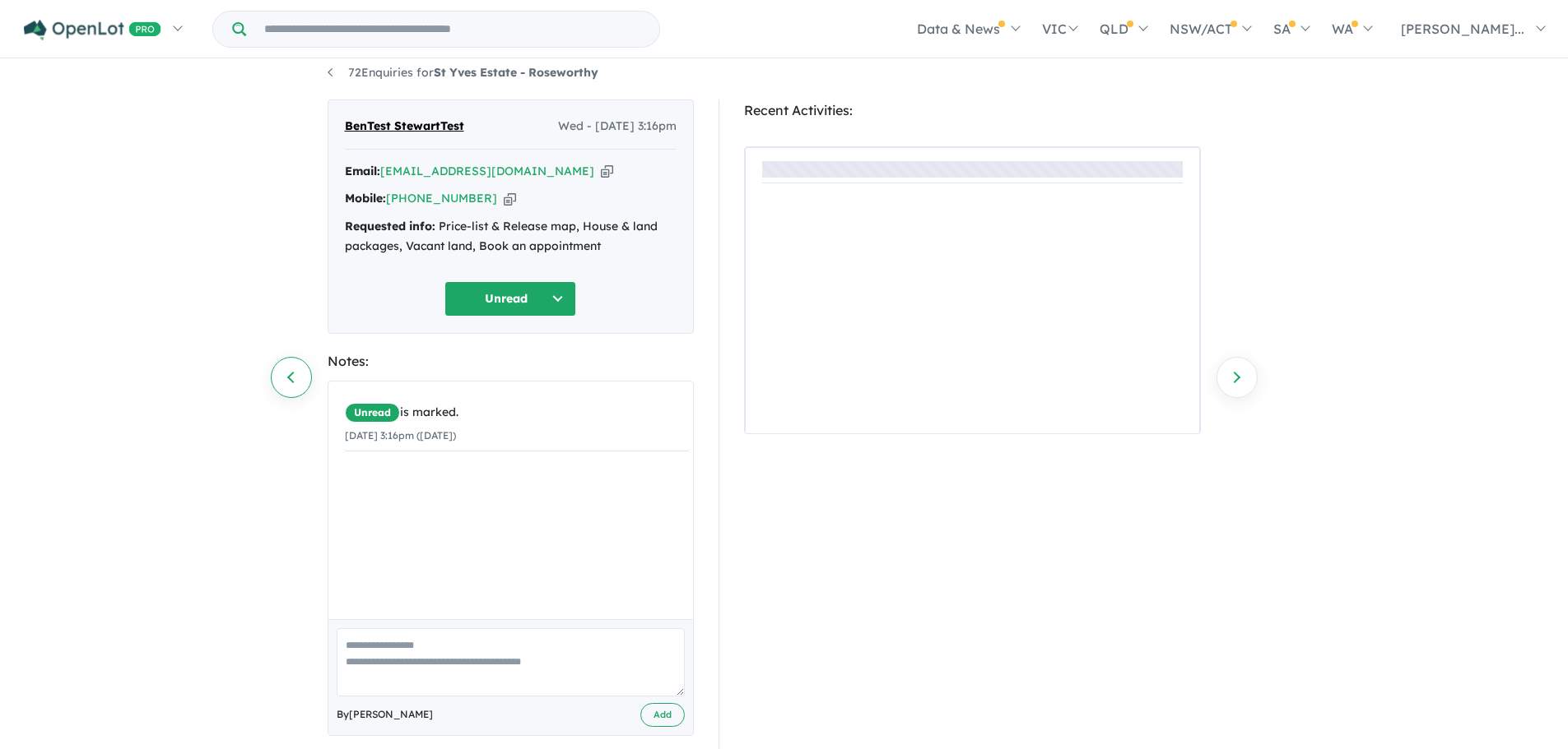
click at [288, 375] on link "Previous enquiry" at bounding box center [290, 377] width 41 height 41
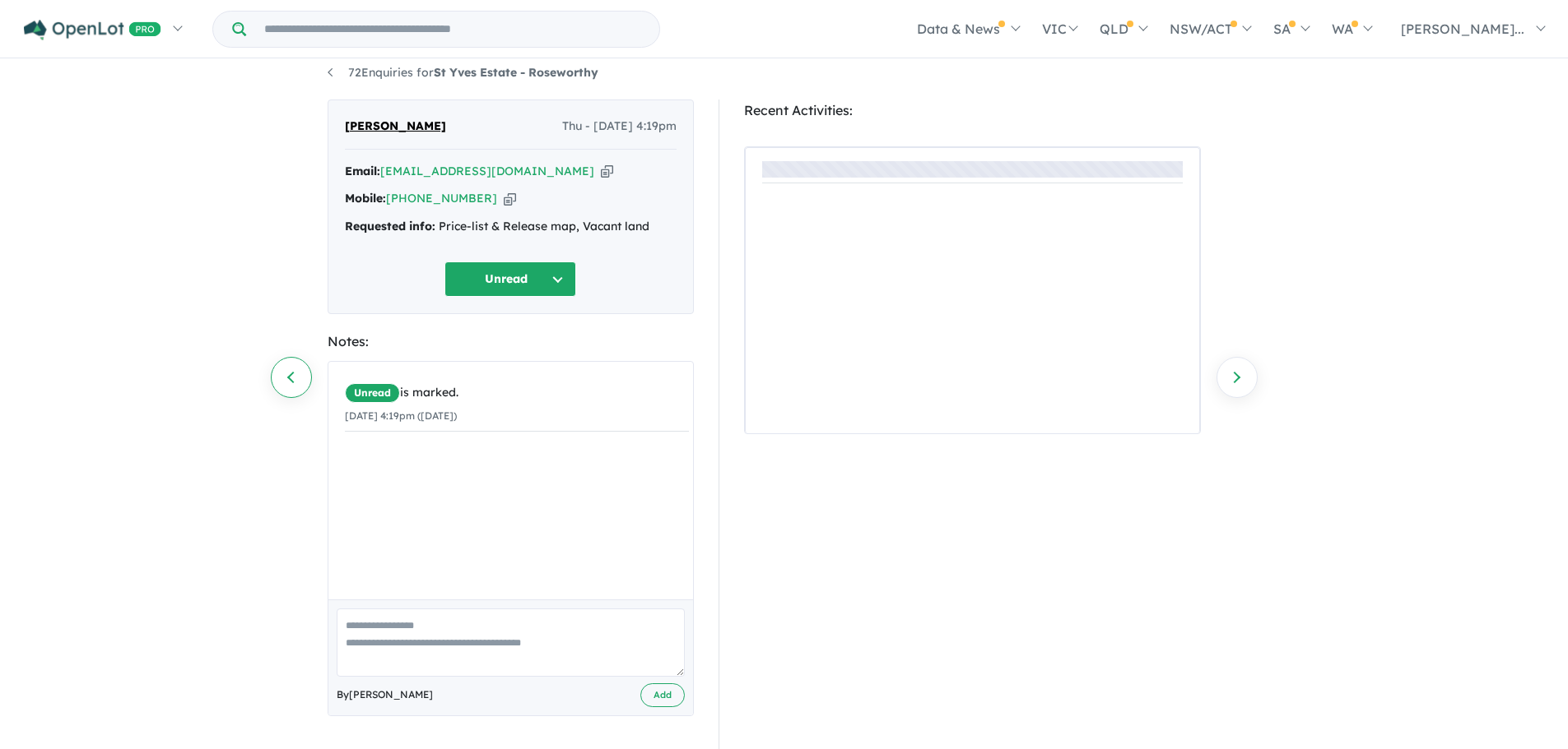
click at [284, 378] on link "Previous enquiry" at bounding box center [290, 377] width 41 height 41
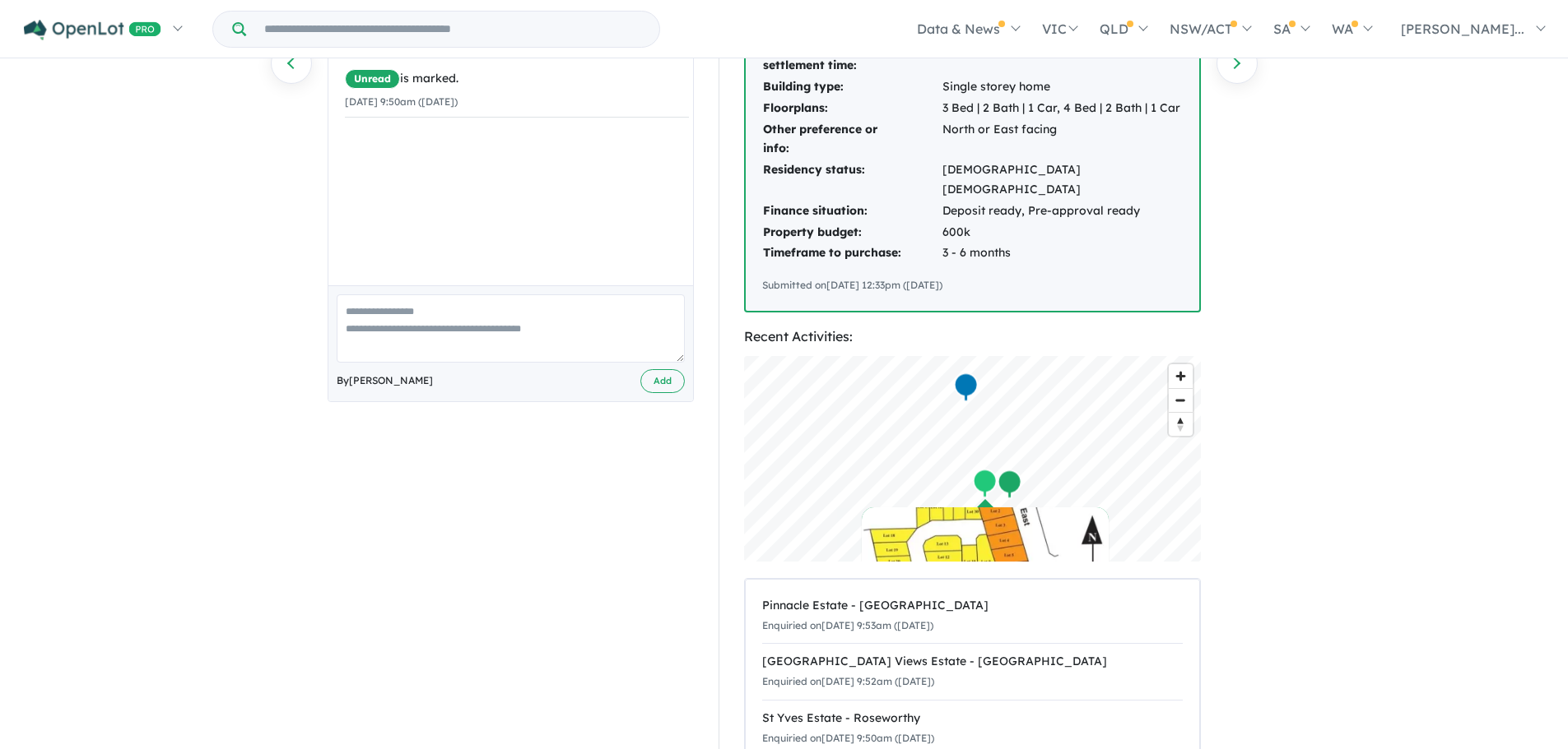
scroll to position [247, 0]
